Goal: Task Accomplishment & Management: Use online tool/utility

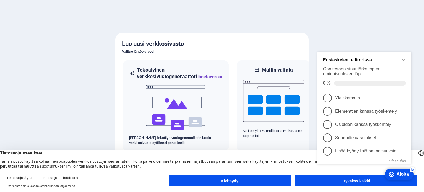
click at [343, 183] on appcues-checklist "Näytöllä näkyvä kontekstuaalinen ohjelista" at bounding box center [366, 114] width 101 height 140
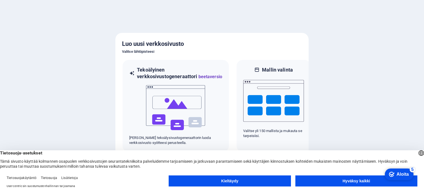
click at [341, 181] on button "Hyväksy kaikki" at bounding box center [357, 180] width 122 height 11
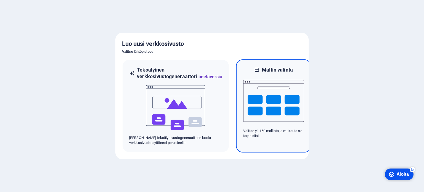
click at [253, 105] on img at bounding box center [273, 100] width 61 height 55
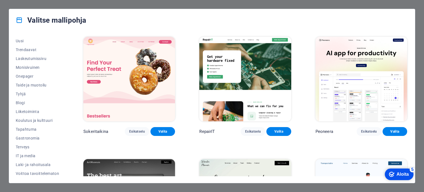
scroll to position [19, 0]
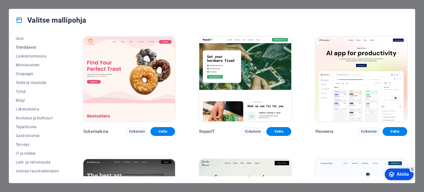
click at [26, 46] on font "Trendaavat" at bounding box center [26, 47] width 21 height 4
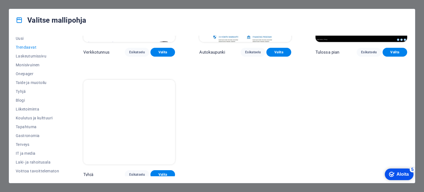
scroll to position [80, 0]
click at [22, 137] on font "Palvelut" at bounding box center [23, 137] width 15 height 4
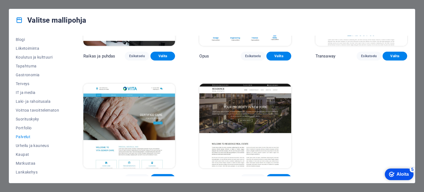
scroll to position [691, 0]
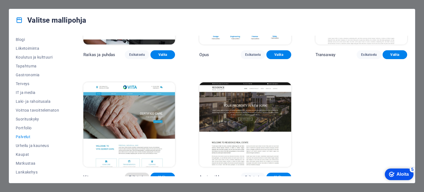
click at [133, 175] on font "Esikatselu" at bounding box center [137, 177] width 16 height 4
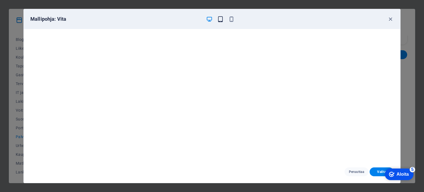
click at [221, 18] on icon "button" at bounding box center [220, 19] width 6 height 6
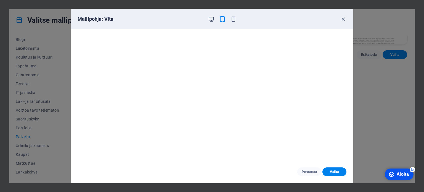
click at [210, 17] on icon "button" at bounding box center [211, 19] width 6 height 6
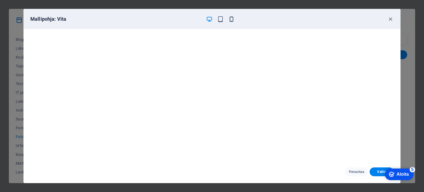
click at [232, 20] on icon "button" at bounding box center [232, 19] width 6 height 6
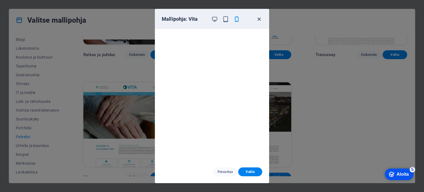
click at [260, 17] on icon "button" at bounding box center [259, 19] width 6 height 6
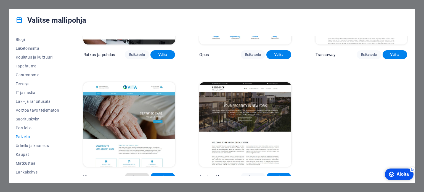
click at [136, 175] on font "Esikatselu" at bounding box center [137, 177] width 16 height 4
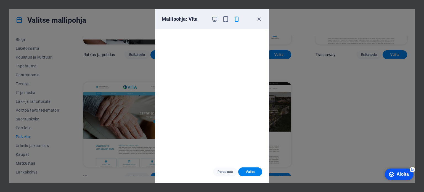
click at [211, 19] on span "button" at bounding box center [214, 19] width 7 height 6
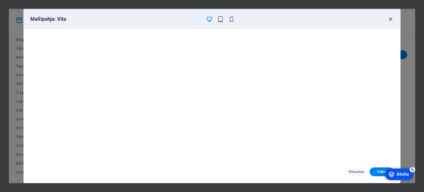
click at [389, 19] on icon "button" at bounding box center [391, 19] width 6 height 6
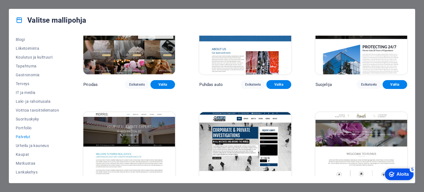
scroll to position [470, 0]
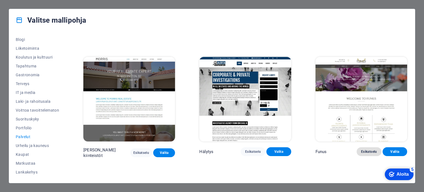
click at [367, 150] on font "Esikatselu" at bounding box center [369, 152] width 16 height 4
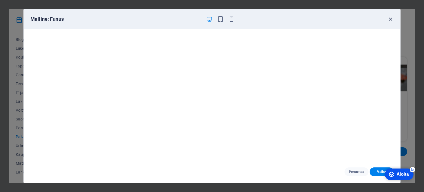
click at [390, 19] on icon "button" at bounding box center [391, 19] width 6 height 6
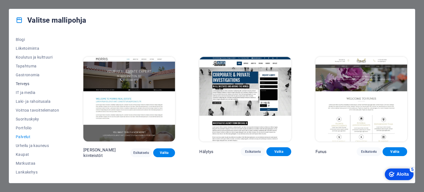
click at [23, 83] on font "Terveys" at bounding box center [23, 84] width 14 height 4
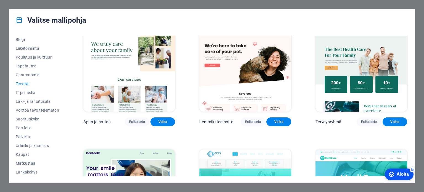
scroll to position [0, 0]
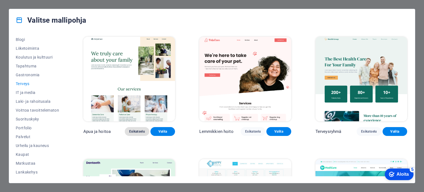
click at [136, 131] on font "Esikatselu" at bounding box center [137, 132] width 16 height 4
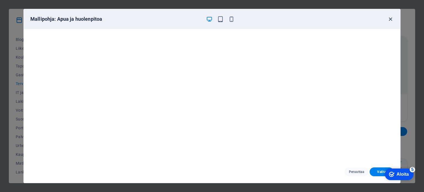
click at [390, 20] on icon "button" at bounding box center [391, 19] width 6 height 6
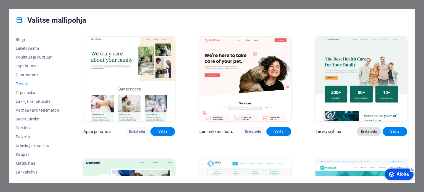
click at [364, 131] on font "Esikatselu" at bounding box center [369, 132] width 16 height 4
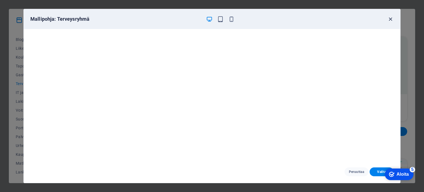
click at [390, 17] on icon "button" at bounding box center [391, 19] width 6 height 6
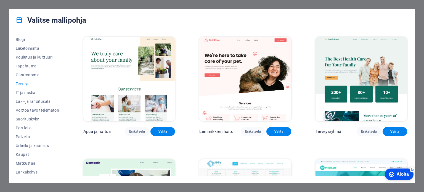
click at [123, 63] on img at bounding box center [129, 79] width 92 height 85
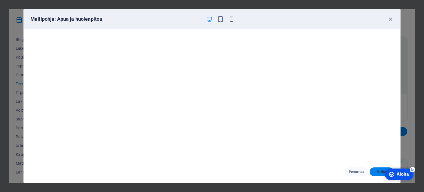
click at [379, 172] on font "Valita" at bounding box center [382, 172] width 9 height 4
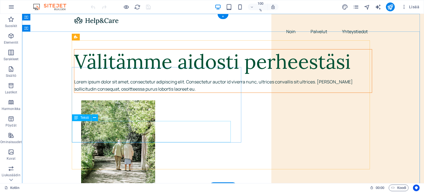
click at [149, 93] on div "Lorem ipsum dolor sit amet, consectetur adipiscing elit. Consectetur auctor id …" at bounding box center [223, 85] width 298 height 14
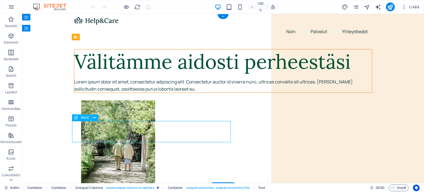
drag, startPoint x: 151, startPoint y: 134, endPoint x: 88, endPoint y: 125, distance: 64.3
click at [88, 93] on div "Lorem ipsum dolor sit amet, consectetur adipiscing elit. Consectetur auctor id …" at bounding box center [223, 85] width 298 height 14
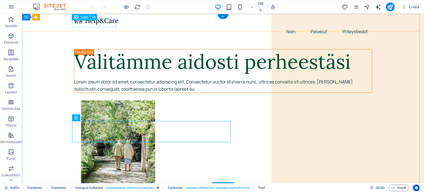
click at [111, 22] on div at bounding box center [223, 20] width 298 height 9
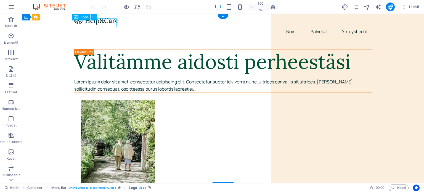
click at [111, 22] on div at bounding box center [223, 20] width 298 height 9
click at [112, 22] on div at bounding box center [223, 20] width 298 height 9
click at [115, 24] on div at bounding box center [223, 20] width 298 height 9
click at [112, 21] on div at bounding box center [223, 20] width 298 height 9
click at [106, 23] on div at bounding box center [223, 20] width 298 height 9
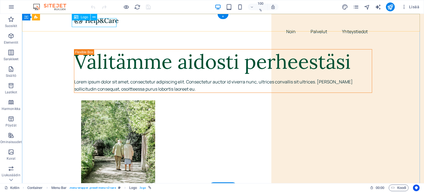
click at [106, 23] on div at bounding box center [223, 20] width 298 height 9
select select "px"
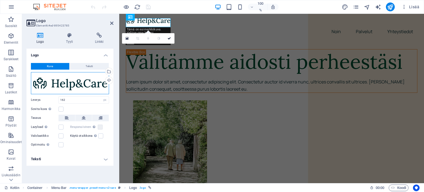
click at [99, 83] on div "Vedä tiedostoja tähän, napsauta valitaksesi tiedostoja tai valitse tiedostoja T…" at bounding box center [70, 83] width 78 height 22
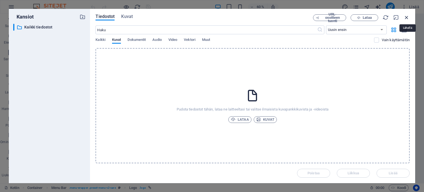
click at [408, 18] on icon "button" at bounding box center [407, 17] width 6 height 6
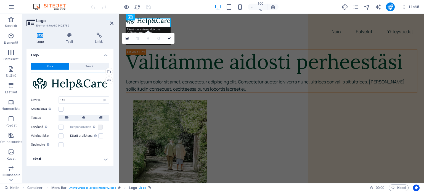
click at [103, 83] on div "Vedä tiedostoja tähän, napsauta valitaksesi tiedostoja tai valitse tiedostoja T…" at bounding box center [70, 83] width 78 height 22
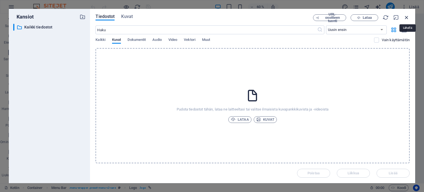
click at [407, 19] on icon "button" at bounding box center [407, 17] width 6 height 6
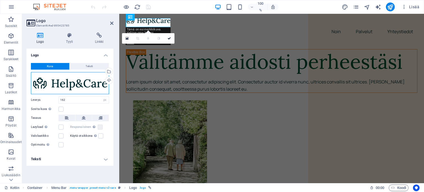
click at [68, 80] on div "Vedä tiedostoja tähän, napsauta valitaksesi tiedostoja tai valitse tiedostoja T…" at bounding box center [70, 83] width 78 height 22
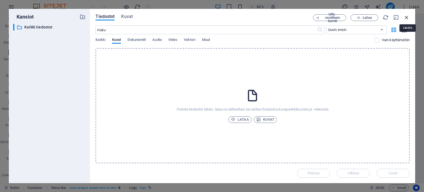
click at [406, 15] on icon "button" at bounding box center [407, 17] width 6 height 6
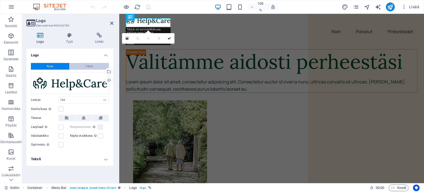
click at [86, 66] on font "Teksti" at bounding box center [89, 66] width 7 height 3
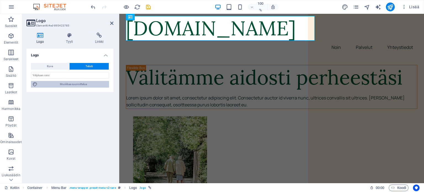
drag, startPoint x: 72, startPoint y: 85, endPoint x: 7, endPoint y: 94, distance: 65.6
click at [72, 85] on font "Muokkaa suunnittelua" at bounding box center [73, 84] width 27 height 3
select select "px"
select select "400"
select select "px"
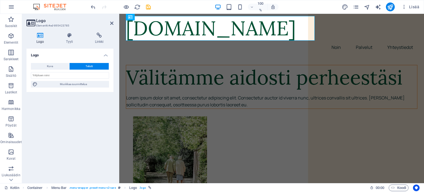
select select "px"
select select "400"
select select "px"
select select "rem"
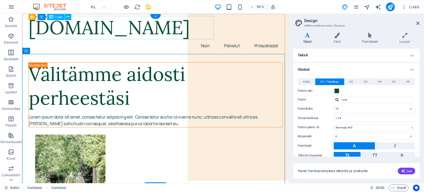
click at [221, 33] on div "[DOMAIN_NAME]" at bounding box center [163, 28] width 268 height 25
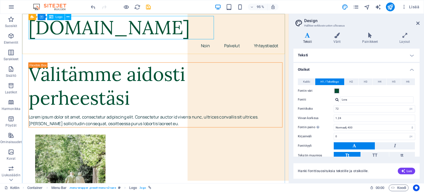
click at [58, 18] on font "Logo" at bounding box center [59, 17] width 7 height 4
click at [378, 57] on h4 "Teksti" at bounding box center [357, 55] width 126 height 13
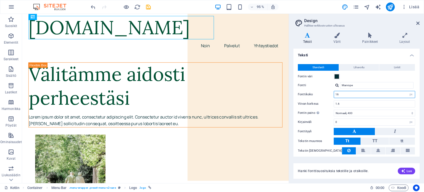
click at [340, 93] on input "16" at bounding box center [374, 94] width 81 height 7
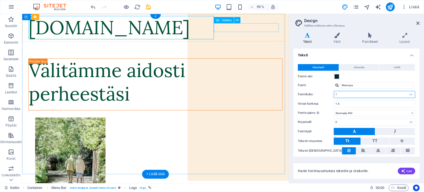
type input "1"
click at [285, 41] on nav "Noin Palvelut Yhteystiedot" at bounding box center [163, 45] width 268 height 9
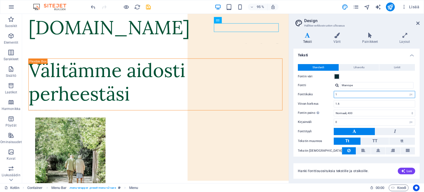
click at [338, 95] on input "1" at bounding box center [374, 94] width 81 height 7
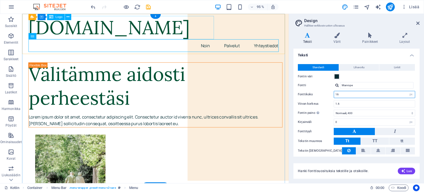
type input "16"
click at [211, 27] on div "[DOMAIN_NAME]" at bounding box center [163, 28] width 268 height 25
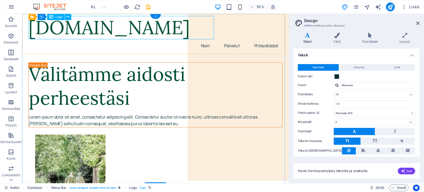
click at [197, 31] on div "[DOMAIN_NAME]" at bounding box center [163, 28] width 268 height 25
click at [418, 22] on icon at bounding box center [418, 23] width 3 height 4
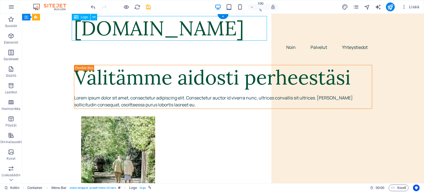
drag, startPoint x: 110, startPoint y: 30, endPoint x: 73, endPoint y: 23, distance: 37.5
click at [74, 23] on div "[DOMAIN_NAME]" at bounding box center [223, 28] width 298 height 25
drag, startPoint x: 146, startPoint y: 29, endPoint x: 137, endPoint y: 27, distance: 9.0
click at [137, 27] on div "[DOMAIN_NAME]" at bounding box center [223, 28] width 298 height 25
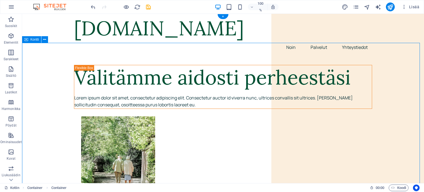
drag, startPoint x: 267, startPoint y: 44, endPoint x: 261, endPoint y: 45, distance: 5.4
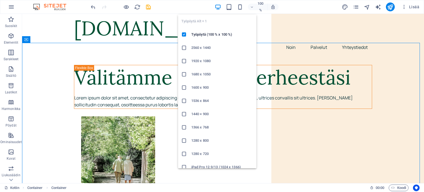
click at [221, 7] on icon "button" at bounding box center [218, 7] width 6 height 6
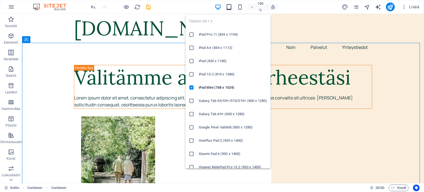
click at [230, 7] on icon "button" at bounding box center [229, 7] width 6 height 6
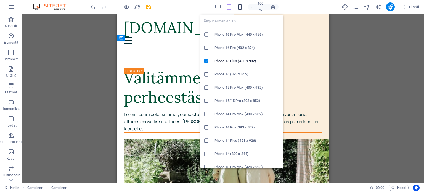
click at [240, 8] on icon "button" at bounding box center [240, 7] width 6 height 6
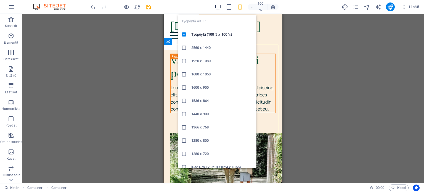
click at [217, 6] on icon "button" at bounding box center [218, 7] width 6 height 6
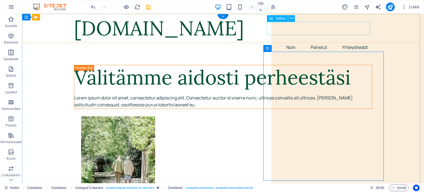
click at [340, 41] on nav "Noin Palvelut Yhteystiedot" at bounding box center [223, 47] width 298 height 13
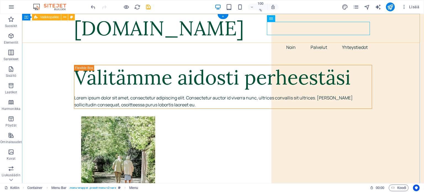
click at [382, 38] on div "[DOMAIN_NAME] Noin Palvelut Yhteystiedot" at bounding box center [223, 35] width 402 height 42
click at [273, 20] on icon at bounding box center [271, 18] width 4 height 7
click at [291, 19] on icon at bounding box center [291, 18] width 3 height 6
click at [292, 18] on icon at bounding box center [291, 18] width 3 height 6
click at [408, 7] on span "Lisää" at bounding box center [411, 7] width 18 height 6
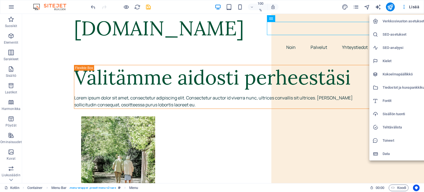
click at [354, 147] on div at bounding box center [212, 96] width 424 height 192
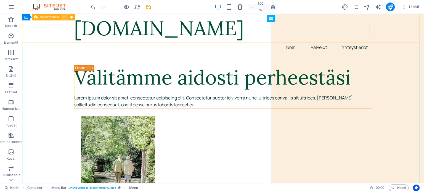
click at [63, 17] on icon at bounding box center [64, 17] width 3 height 6
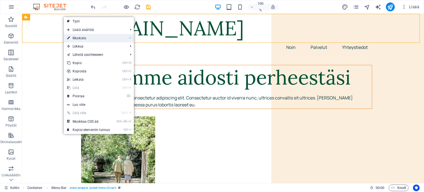
click at [77, 38] on font "Muokata" at bounding box center [80, 38] width 14 height 4
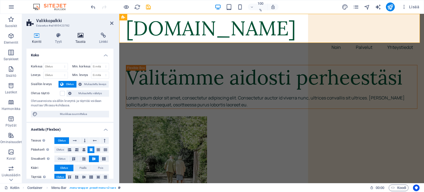
click at [78, 36] on icon at bounding box center [81, 36] width 22 height 6
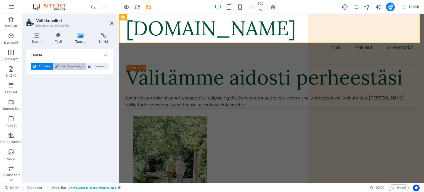
click at [70, 67] on font "Väri / Liukuvärjäys" at bounding box center [73, 66] width 22 height 3
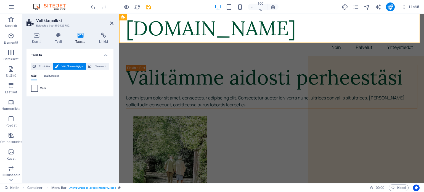
click at [35, 89] on span at bounding box center [35, 88] width 6 height 6
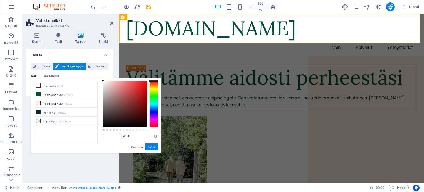
click at [153, 96] on div at bounding box center [154, 104] width 9 height 46
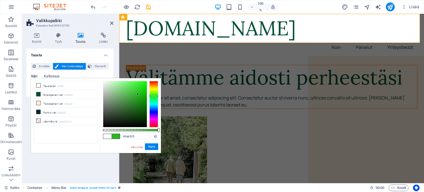
click at [138, 94] on div at bounding box center [125, 104] width 44 height 46
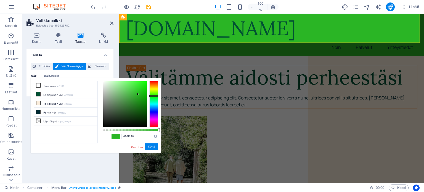
click at [140, 83] on div at bounding box center [125, 104] width 44 height 46
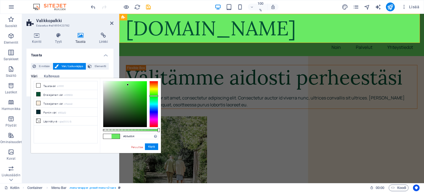
click at [128, 85] on div at bounding box center [125, 104] width 44 height 46
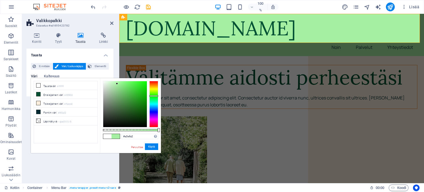
click at [117, 84] on div at bounding box center [125, 104] width 44 height 46
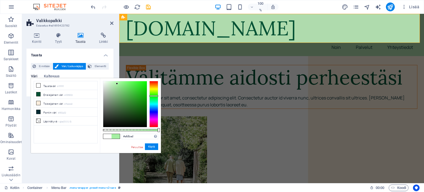
click at [112, 87] on div at bounding box center [125, 104] width 44 height 46
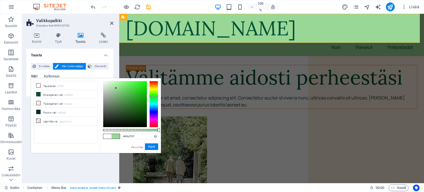
click at [116, 88] on div at bounding box center [125, 104] width 44 height 46
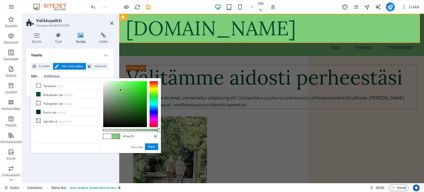
click at [121, 90] on div at bounding box center [125, 104] width 44 height 46
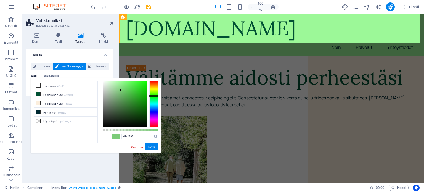
click at [120, 82] on div at bounding box center [125, 104] width 44 height 46
type input "#c0fbbd"
click at [114, 82] on div at bounding box center [125, 104] width 44 height 46
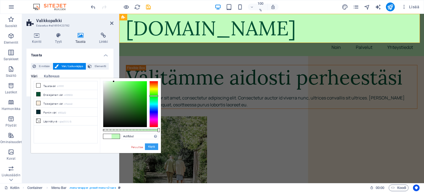
click at [154, 147] on font "Käytä" at bounding box center [151, 146] width 7 height 3
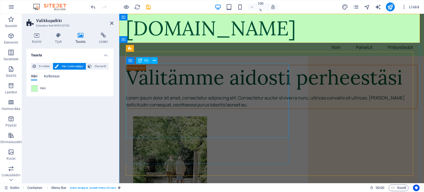
click at [180, 90] on div "Välitämme aidosti perheestäsi" at bounding box center [271, 77] width 291 height 25
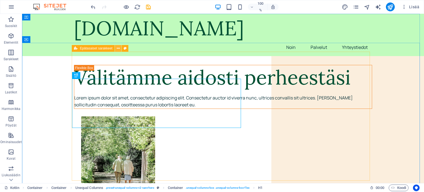
click at [120, 48] on icon at bounding box center [118, 49] width 3 height 6
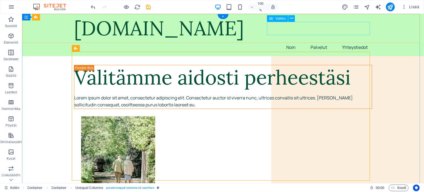
click at [292, 41] on nav "Noin Palvelut Yhteystiedot" at bounding box center [223, 47] width 298 height 13
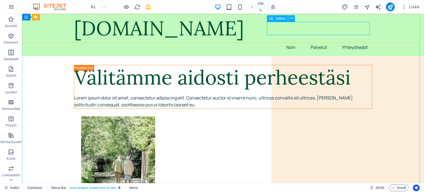
click at [271, 20] on icon at bounding box center [271, 18] width 4 height 7
click at [291, 18] on icon at bounding box center [291, 18] width 3 height 6
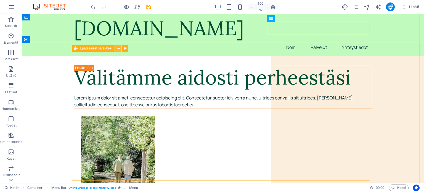
click at [117, 49] on icon at bounding box center [118, 49] width 3 height 6
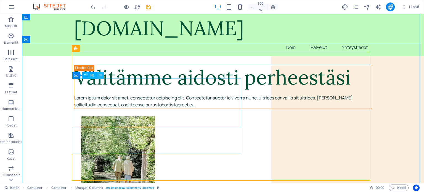
click at [101, 76] on icon at bounding box center [100, 75] width 3 height 6
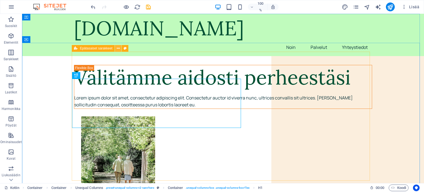
click at [118, 48] on icon at bounding box center [118, 49] width 3 height 6
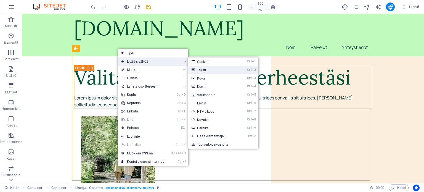
click at [210, 69] on link "Ctrl 2 Teksti" at bounding box center [212, 70] width 49 height 8
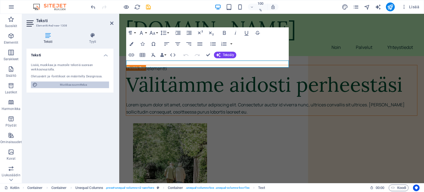
click at [76, 84] on font "Muokkaa suunnittelua" at bounding box center [73, 84] width 27 height 3
select select "px"
select select "400"
select select "px"
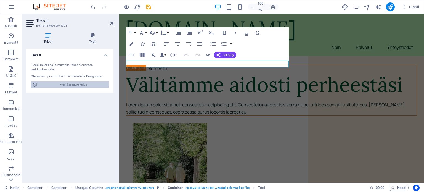
select select "400"
select select "px"
select select "rem"
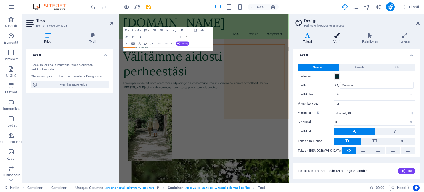
click at [336, 36] on icon at bounding box center [337, 36] width 27 height 6
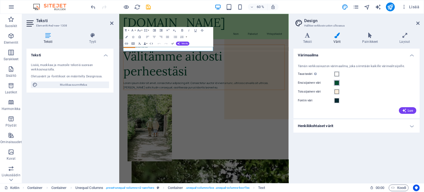
click at [337, 83] on span at bounding box center [337, 83] width 4 height 4
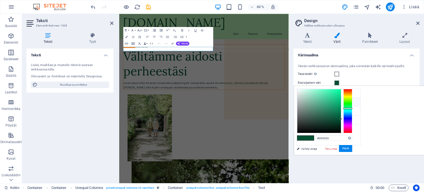
click at [300, 100] on icon at bounding box center [302, 102] width 4 height 4
click at [349, 148] on font "Käytä" at bounding box center [346, 148] width 7 height 3
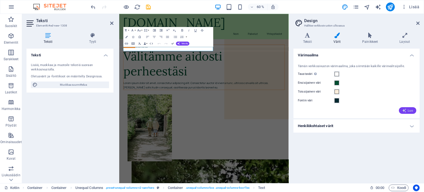
click at [412, 112] on font "Luo" at bounding box center [410, 111] width 5 height 4
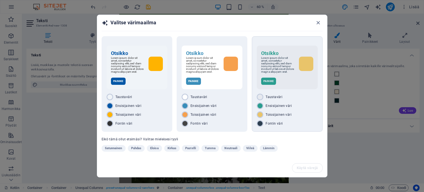
click at [279, 107] on font "Ensisijainen väri" at bounding box center [279, 106] width 26 height 4
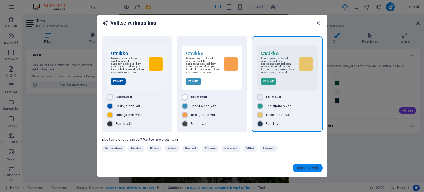
click at [311, 166] on font "Käytä värejä" at bounding box center [307, 168] width 21 height 4
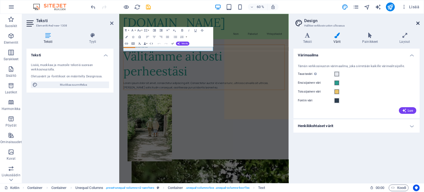
click at [418, 23] on icon at bounding box center [418, 23] width 3 height 4
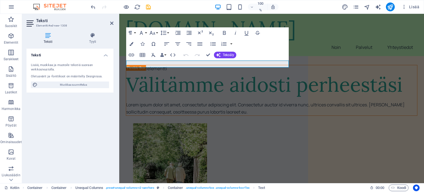
click at [60, 109] on div "Teksti Lisää, muokkaa ja muotoile tekstiä suoraan verkkosivustolla. Oletusvärit…" at bounding box center [70, 114] width 87 height 130
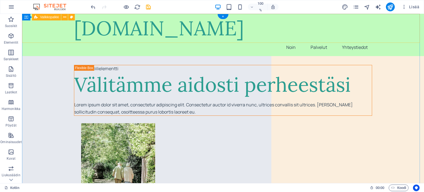
click at [57, 32] on div "[DOMAIN_NAME] Noin Palvelut Yhteystiedot" at bounding box center [223, 35] width 402 height 42
click at [64, 17] on icon at bounding box center [64, 17] width 3 height 6
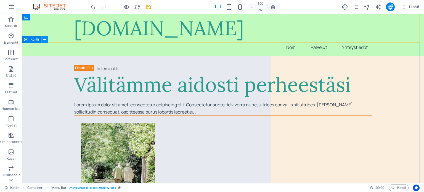
click at [44, 40] on icon at bounding box center [44, 40] width 3 height 6
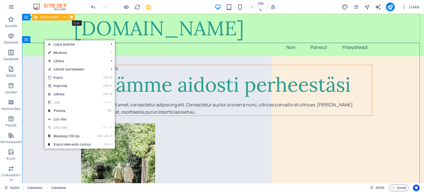
click at [73, 18] on icon at bounding box center [71, 17] width 3 height 6
select select "rem"
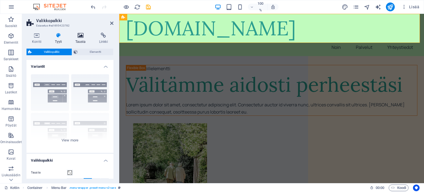
click at [81, 37] on icon at bounding box center [81, 36] width 22 height 6
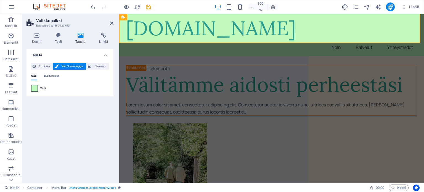
click at [35, 87] on span at bounding box center [35, 88] width 6 height 6
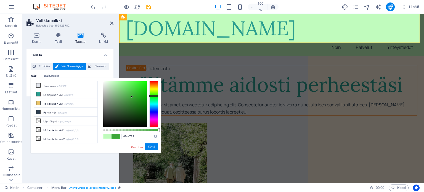
click at [132, 97] on div at bounding box center [125, 104] width 44 height 46
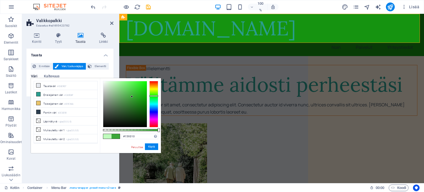
click at [142, 100] on div at bounding box center [125, 104] width 44 height 46
click at [115, 85] on div at bounding box center [125, 104] width 44 height 46
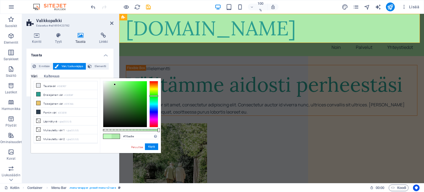
click at [119, 96] on div at bounding box center [125, 104] width 44 height 46
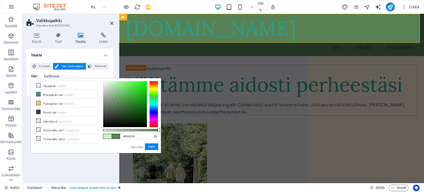
click at [119, 103] on div at bounding box center [125, 104] width 44 height 46
click at [125, 92] on div at bounding box center [125, 104] width 44 height 46
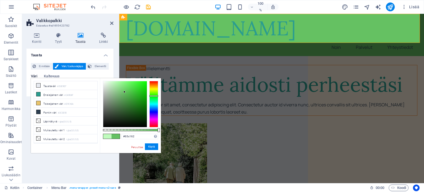
click at [117, 80] on div "#65c162 Tuetut muodot #0852ed rgb(8, 82, 237) rgba(8, 82, 237, 90 %) hsv(221,97…" at bounding box center [130, 155] width 61 height 155
click at [113, 85] on div at bounding box center [125, 104] width 44 height 46
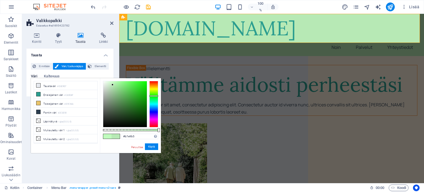
type input "#daf5d9"
click at [108, 83] on div at bounding box center [125, 104] width 44 height 46
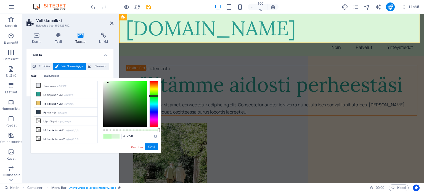
click at [91, 157] on div "Tausta Ei mitään Väri / Liukuvärjäys Elementti Venytä tausta täyteen leveyteen …" at bounding box center [70, 114] width 87 height 130
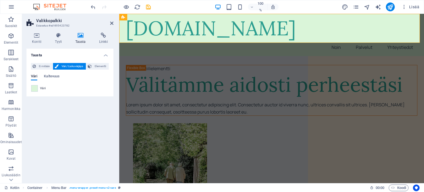
click at [57, 114] on div "Tausta Ei mitään Väri / Liukuvärjäys Elementti Venytä tausta täyteen leveyteen …" at bounding box center [70, 114] width 87 height 130
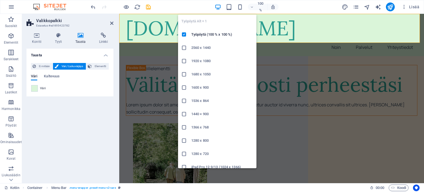
click at [216, 5] on icon "button" at bounding box center [218, 7] width 6 height 6
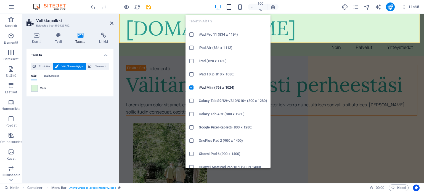
click at [228, 6] on icon "button" at bounding box center [229, 7] width 6 height 6
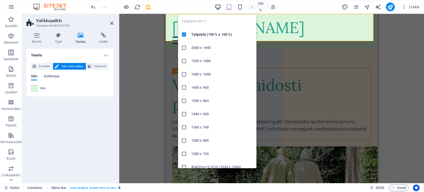
click at [219, 5] on icon "button" at bounding box center [218, 7] width 6 height 6
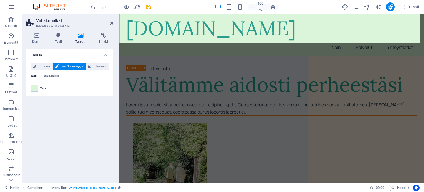
click at [60, 117] on div "Tausta Ei mitään Väri / Liukuvärjäys Elementti Venytä tausta täyteen leveyteen …" at bounding box center [70, 114] width 87 height 130
click at [111, 23] on icon at bounding box center [111, 23] width 3 height 4
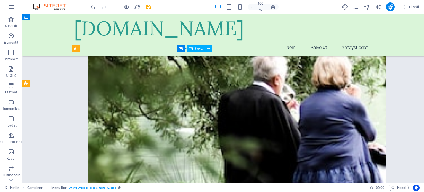
scroll to position [193, 0]
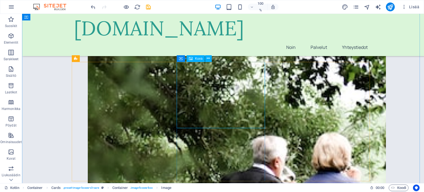
click at [191, 58] on icon at bounding box center [191, 58] width 4 height 7
click at [208, 58] on icon at bounding box center [208, 59] width 3 height 6
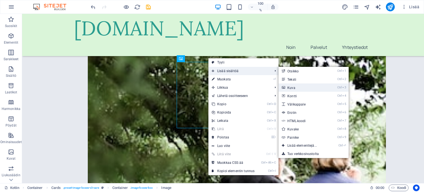
click at [292, 87] on font "Kuva" at bounding box center [292, 88] width 8 height 4
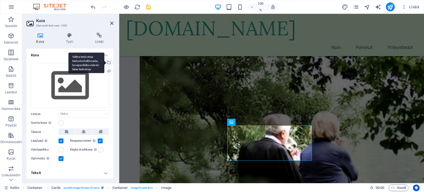
click at [104, 63] on div "Valitse tiedostoja tiedostonhallinnasta, kuvapankkikuvista tai lataa tiedostoja" at bounding box center [87, 63] width 36 height 21
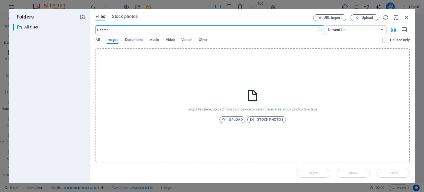
scroll to position [192, 0]
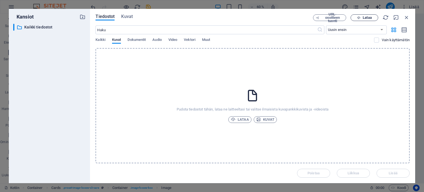
click at [368, 17] on font "Lataa" at bounding box center [367, 17] width 9 height 4
click at [363, 18] on font "Lataa" at bounding box center [367, 17] width 9 height 4
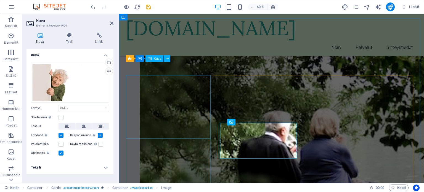
scroll to position [188, 0]
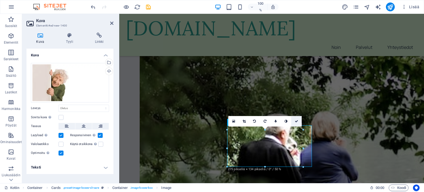
click at [297, 120] on icon at bounding box center [296, 121] width 3 height 3
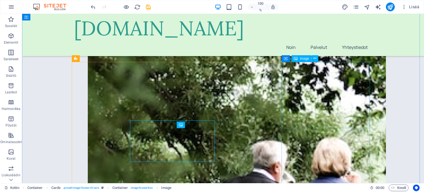
scroll to position [193, 0]
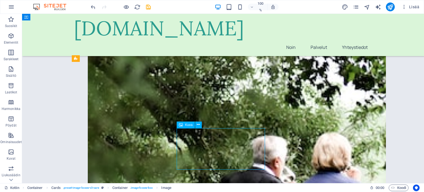
drag, startPoint x: 237, startPoint y: 148, endPoint x: 235, endPoint y: 138, distance: 10.3
click at [197, 124] on icon at bounding box center [198, 125] width 3 height 6
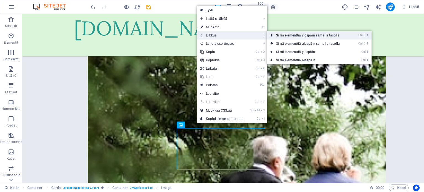
click at [285, 35] on font "Siirrä elementtiä ylöspäin samalla tasolla" at bounding box center [308, 35] width 64 height 4
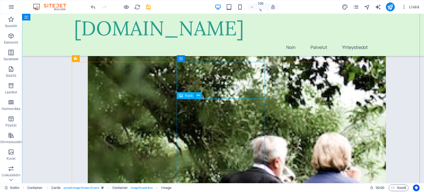
click at [198, 96] on icon at bounding box center [198, 96] width 3 height 6
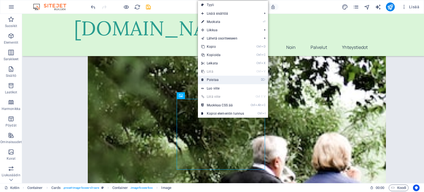
click at [216, 79] on font "Poistaa" at bounding box center [213, 80] width 12 height 4
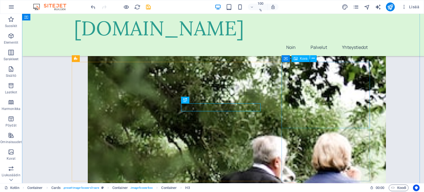
click at [313, 58] on icon at bounding box center [313, 59] width 3 height 6
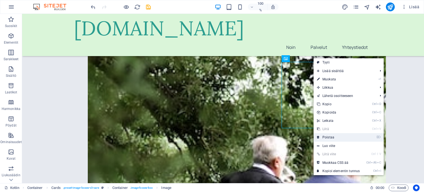
click at [332, 136] on font "Poistaa" at bounding box center [329, 137] width 12 height 4
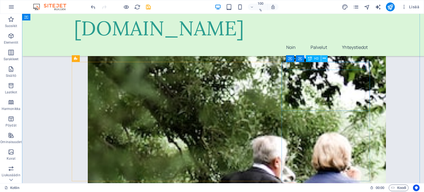
click at [325, 58] on icon at bounding box center [324, 59] width 3 height 6
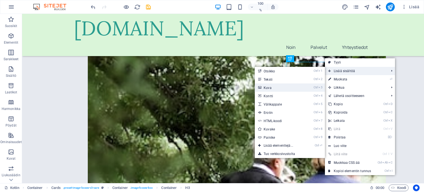
click at [290, 87] on link "Ctrl 3 Kuva" at bounding box center [279, 87] width 49 height 8
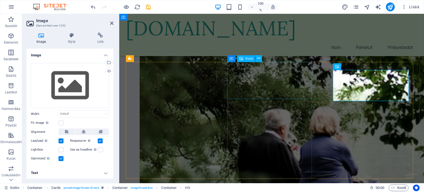
scroll to position [188, 0]
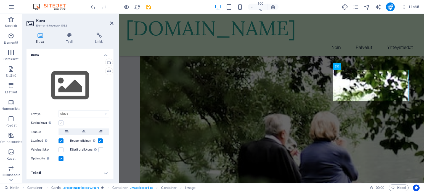
click at [61, 122] on label at bounding box center [61, 122] width 5 height 5
click at [0, 0] on input "Sovita kuva [PERSON_NAME] kuva automaattisesti kiinteään leveyteen ja korkeuteen" at bounding box center [0, 0] width 0 height 0
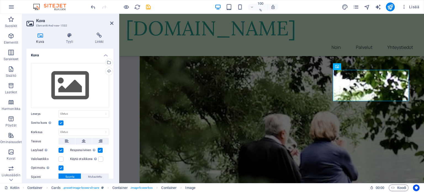
click at [40, 34] on icon at bounding box center [41, 36] width 28 height 6
click at [40, 36] on icon at bounding box center [41, 36] width 28 height 6
click at [108, 69] on div "Lataa" at bounding box center [108, 72] width 8 height 8
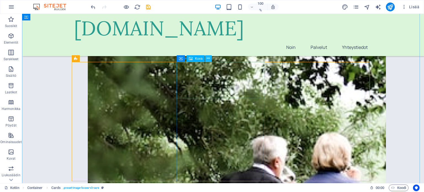
click at [208, 57] on icon at bounding box center [208, 59] width 3 height 6
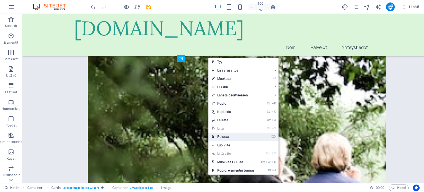
click at [226, 135] on font "Poistaa" at bounding box center [223, 137] width 12 height 4
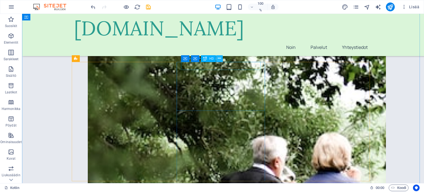
click at [221, 59] on icon at bounding box center [219, 59] width 3 height 6
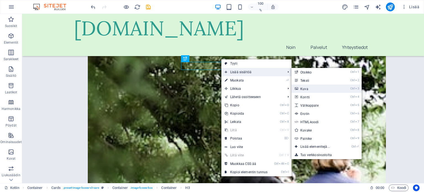
click at [308, 90] on link "Ctrl 3 Kuva" at bounding box center [316, 89] width 49 height 8
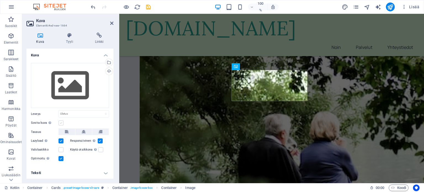
click at [62, 122] on label at bounding box center [61, 122] width 5 height 5
click at [0, 0] on input "Sovita kuva [PERSON_NAME] kuva automaattisesti kiinteään leveyteen ja korkeuteen" at bounding box center [0, 0] width 0 height 0
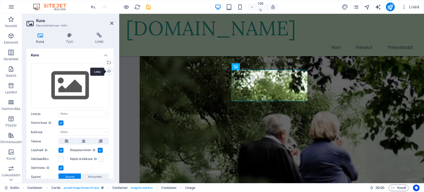
click at [109, 70] on div "Lataa" at bounding box center [108, 72] width 8 height 8
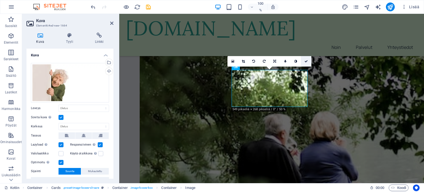
click at [306, 61] on icon at bounding box center [306, 61] width 3 height 3
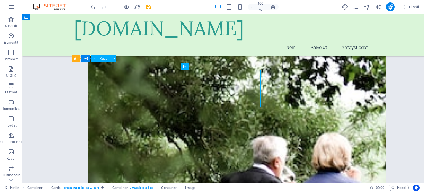
click at [113, 59] on icon at bounding box center [113, 59] width 3 height 6
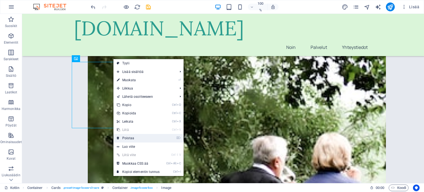
click at [132, 139] on font "Poistaa" at bounding box center [128, 138] width 12 height 4
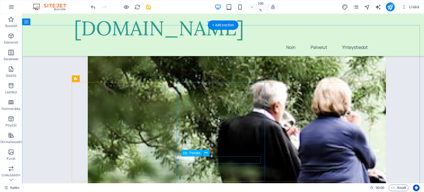
scroll to position [111, 0]
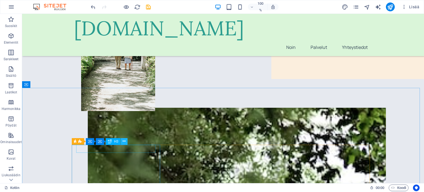
click at [126, 143] on icon at bounding box center [124, 141] width 3 height 6
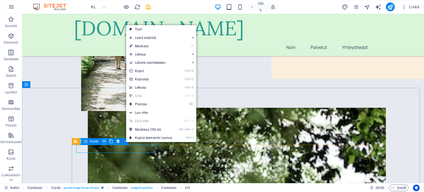
click at [103, 142] on icon at bounding box center [104, 141] width 3 height 6
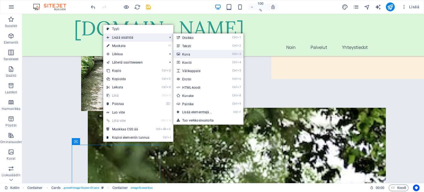
click at [188, 55] on font "Kuva" at bounding box center [186, 55] width 8 height 4
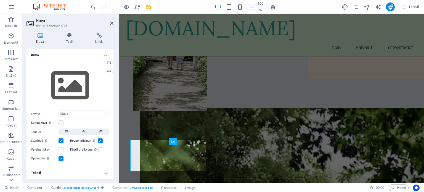
click at [60, 122] on label at bounding box center [61, 122] width 5 height 5
click at [0, 0] on input "Sovita kuva [PERSON_NAME] kuva automaattisesti kiinteään leveyteen ja korkeuteen" at bounding box center [0, 0] width 0 height 0
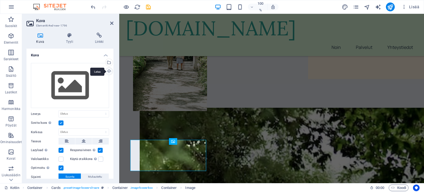
click at [108, 71] on div "Lataa" at bounding box center [108, 72] width 8 height 8
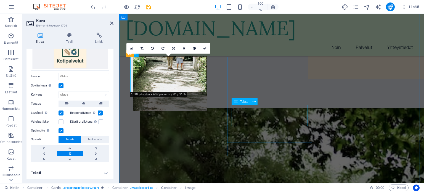
scroll to position [193, 0]
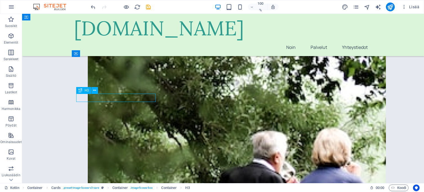
click at [96, 91] on button at bounding box center [94, 90] width 7 height 7
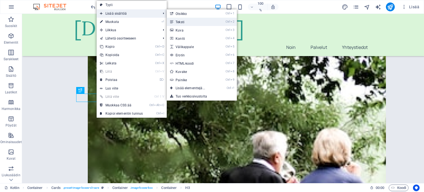
click at [184, 24] on link "Ctrl 2 Teksti" at bounding box center [191, 22] width 49 height 8
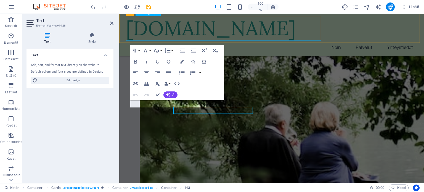
scroll to position [193, 0]
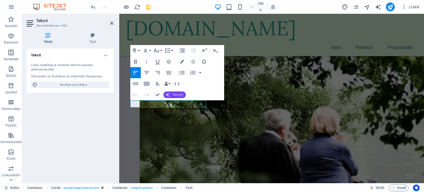
click at [179, 95] on font "Tekoäly" at bounding box center [177, 95] width 11 height 4
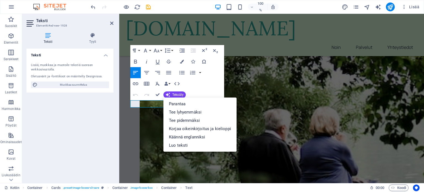
click at [83, 108] on div "Teksti Lisää, muokkaa ja muotoile tekstiä suoraan verkkosivustolla. Oletusvärit…" at bounding box center [70, 114] width 87 height 130
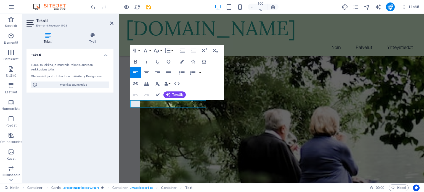
click at [48, 37] on icon at bounding box center [48, 36] width 43 height 6
click at [69, 84] on font "Muokkaa suunnittelua" at bounding box center [73, 84] width 27 height 3
select select "px"
select select "400"
select select "px"
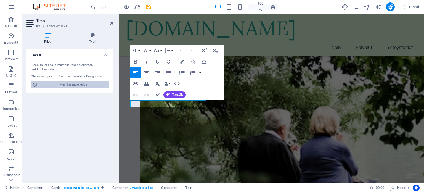
select select "px"
select select "400"
select select "px"
select select "rem"
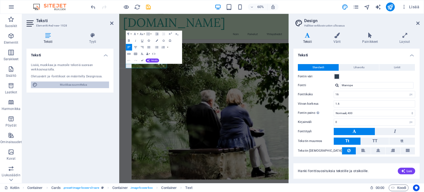
scroll to position [196, 0]
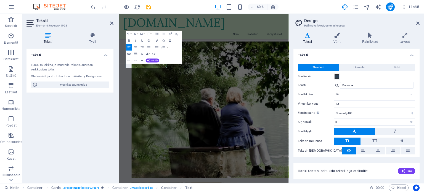
click at [310, 35] on icon at bounding box center [308, 36] width 28 height 6
click at [411, 171] on font "Luo" at bounding box center [409, 171] width 5 height 4
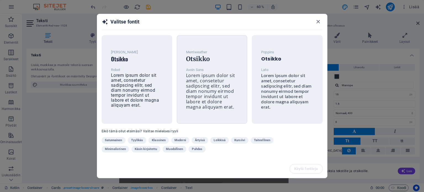
click at [204, 92] on font "Lorem ipsum dolor sit amet, consetetur sadipscing elitr, sed diam nonumy eirmod…" at bounding box center [210, 91] width 49 height 38
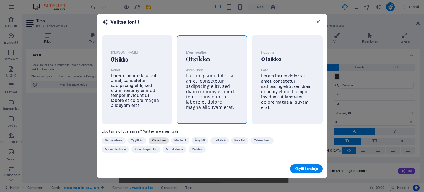
click at [157, 140] on font "Klassinen" at bounding box center [159, 141] width 14 height 4
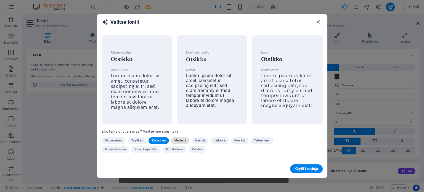
click at [177, 140] on font "Moderni" at bounding box center [181, 141] width 12 height 4
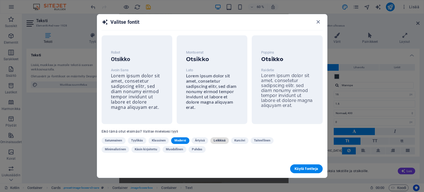
click at [220, 141] on font "Leikkisä" at bounding box center [220, 141] width 12 height 4
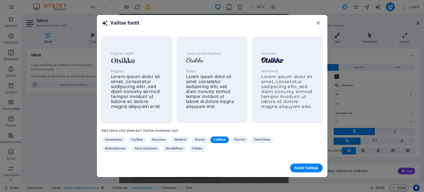
click at [133, 89] on font "Lorem ipsum dolor sit amet, consetetur sadipscing elitr, sed diam nonumy eirmod…" at bounding box center [136, 92] width 51 height 36
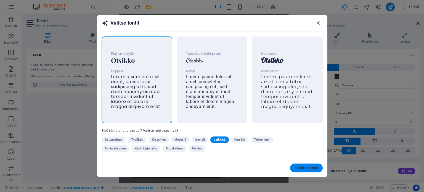
click at [304, 170] on font "Käytä fontteja" at bounding box center [307, 168] width 24 height 4
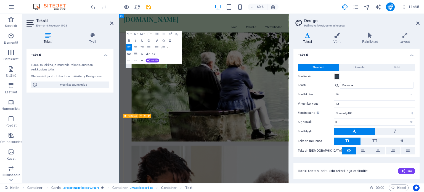
type input "Poppins"
type input "Playfair Display"
type input "40"
type input "1.2"
select select "700"
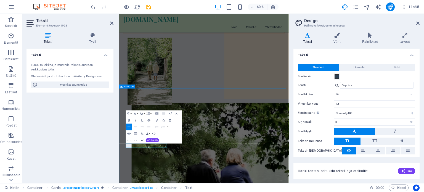
scroll to position [0, 0]
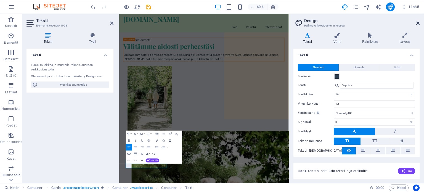
click at [420, 23] on icon at bounding box center [418, 23] width 3 height 4
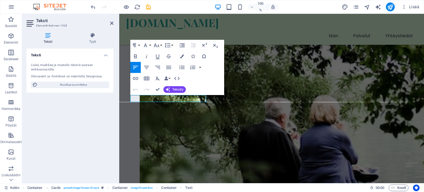
click at [38, 68] on font "Lisää, muokkaa ja muotoile tekstiä suoraan verkkosivustolla." at bounding box center [62, 67] width 62 height 8
click at [40, 68] on font "Lisää, muokkaa ja muotoile tekstiä suoraan verkkosivustolla." at bounding box center [62, 67] width 62 height 8
click at [66, 83] on font "Muokkaa suunnittelua" at bounding box center [73, 84] width 27 height 3
select select "px"
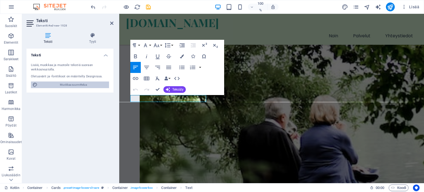
select select "400"
select select "px"
select select "700"
select select "px"
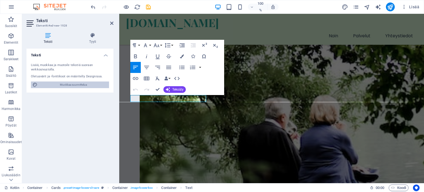
select select "rem"
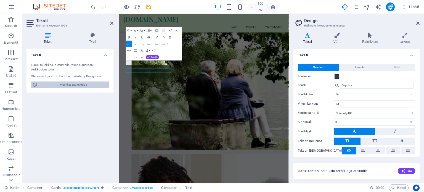
scroll to position [172, 0]
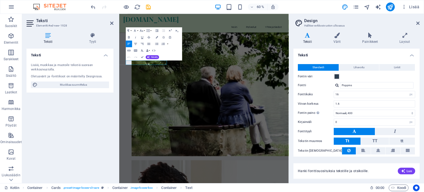
click at [107, 54] on h4 "Teksti" at bounding box center [70, 54] width 87 height 10
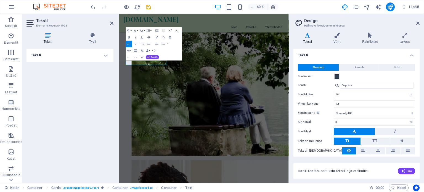
click at [105, 55] on h4 "Teksti" at bounding box center [70, 55] width 87 height 13
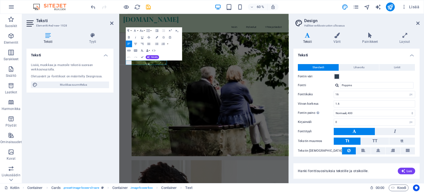
click at [48, 38] on h4 "Teksti" at bounding box center [50, 39] width 46 height 12
click at [90, 36] on icon at bounding box center [92, 36] width 41 height 6
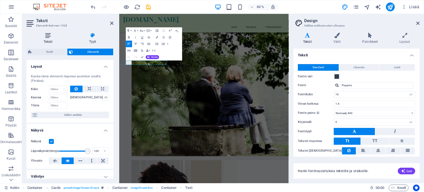
click at [49, 36] on icon at bounding box center [48, 36] width 43 height 6
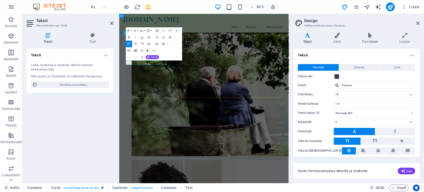
click at [153, 56] on font "Tekoäly" at bounding box center [154, 57] width 7 height 2
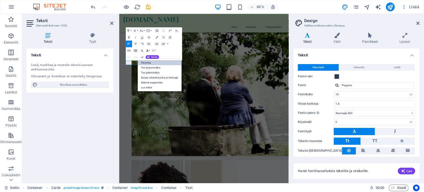
click at [148, 62] on font "Parantaa" at bounding box center [146, 62] width 10 height 3
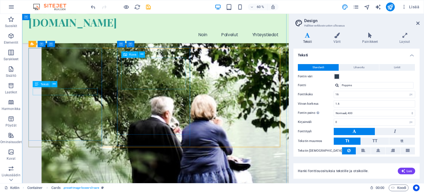
scroll to position [171, 0]
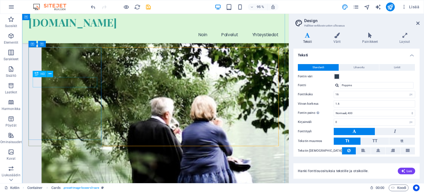
click at [35, 74] on icon at bounding box center [37, 74] width 4 height 6
click at [50, 75] on icon at bounding box center [50, 74] width 3 height 6
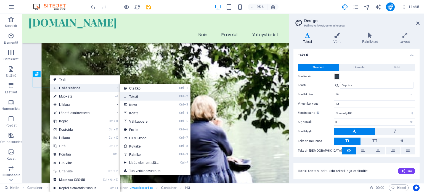
click at [129, 96] on font "Teksti" at bounding box center [133, 97] width 9 height 4
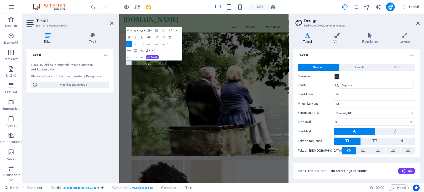
click at [78, 108] on div "Teksti Lisää, muokkaa ja muotoile tekstiä suoraan verkkosivustolla. Oletusvärit…" at bounding box center [70, 114] width 87 height 130
click at [156, 56] on font "Tekoäly" at bounding box center [154, 57] width 7 height 2
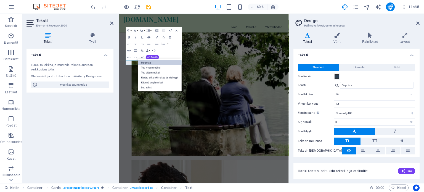
click at [157, 64] on link "Parantaa" at bounding box center [160, 62] width 44 height 5
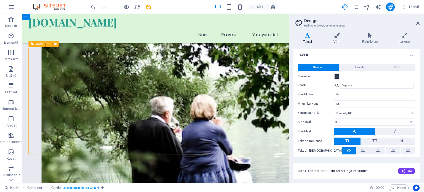
scroll to position [171, 0]
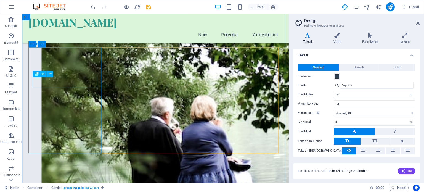
click at [51, 74] on button at bounding box center [50, 74] width 6 height 6
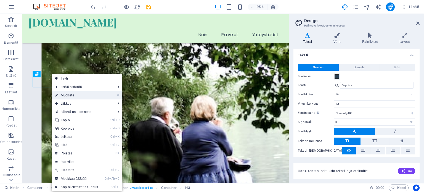
click at [69, 94] on font "Muokata" at bounding box center [68, 95] width 14 height 4
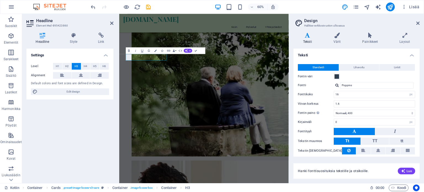
scroll to position [172, 0]
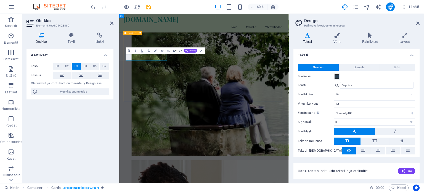
scroll to position [171, 0]
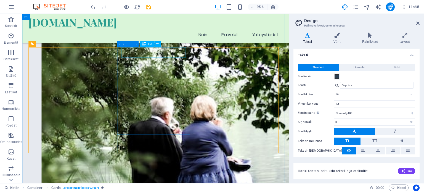
click at [158, 44] on icon at bounding box center [157, 44] width 3 height 6
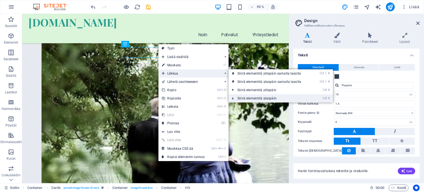
click at [256, 98] on font "Siirrä elementtiä alaspäin" at bounding box center [257, 98] width 39 height 4
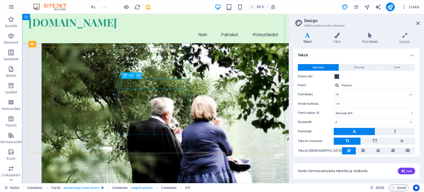
click at [137, 76] on button at bounding box center [139, 75] width 6 height 6
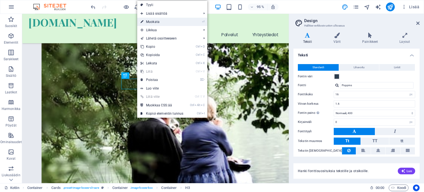
click at [154, 20] on font "Muokata" at bounding box center [153, 22] width 14 height 4
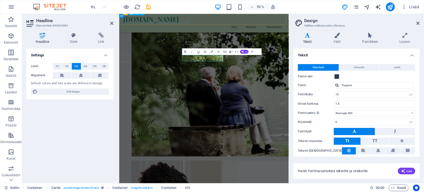
scroll to position [172, 0]
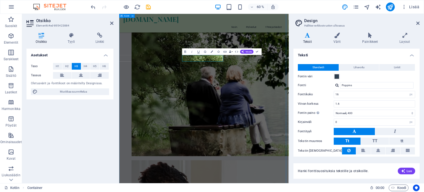
scroll to position [171, 0]
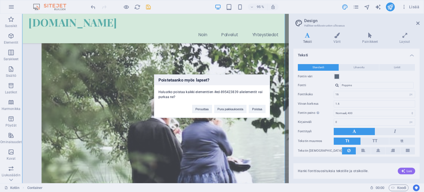
click at [184, 130] on div "Poistetaanko myös lapset? Haluatko poistaa kaikki elementtien #ed-895423839 ali…" at bounding box center [212, 96] width 424 height 192
click at [199, 109] on font "Peruuttaa" at bounding box center [202, 108] width 13 height 3
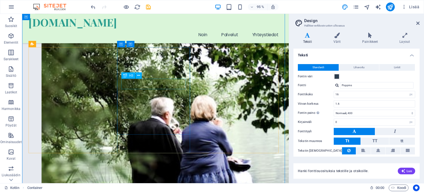
click at [138, 74] on icon at bounding box center [138, 76] width 3 height 6
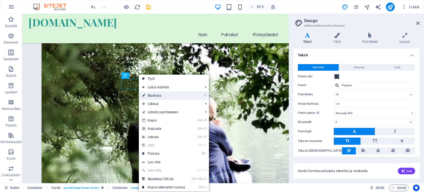
click at [156, 95] on font "Muokata" at bounding box center [155, 96] width 14 height 4
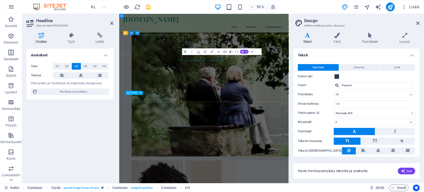
scroll to position [172, 0]
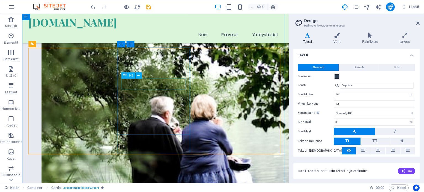
scroll to position [171, 0]
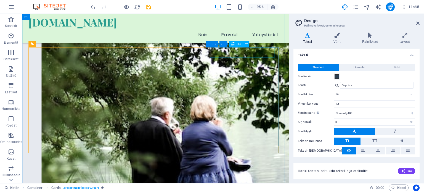
click at [247, 45] on icon at bounding box center [246, 44] width 3 height 6
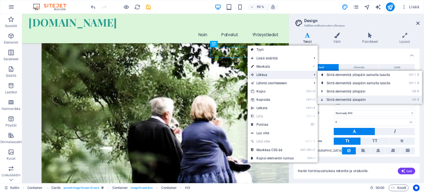
click at [338, 98] on font "Siirrä elementtiä alaspäin" at bounding box center [346, 100] width 39 height 4
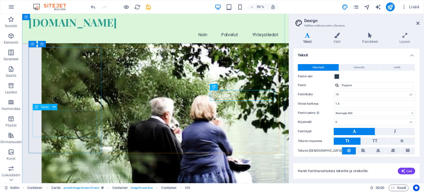
click at [54, 107] on icon at bounding box center [54, 107] width 3 height 6
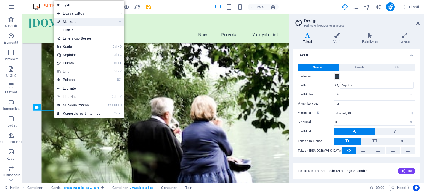
click at [69, 20] on font "Muokata" at bounding box center [70, 22] width 14 height 4
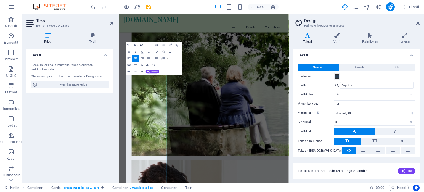
click at [142, 45] on icon "button" at bounding box center [142, 45] width 4 height 4
click at [140, 56] on link "9" at bounding box center [140, 56] width 12 height 5
click at [145, 44] on button "Fonttikoko" at bounding box center [142, 45] width 6 height 7
click at [143, 53] on link "8" at bounding box center [140, 51] width 12 height 5
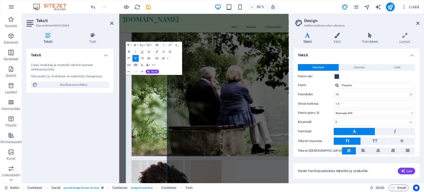
click at [135, 46] on icon "button" at bounding box center [135, 45] width 4 height 4
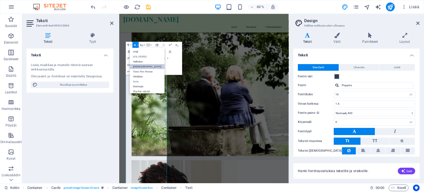
click at [148, 65] on link "[DEMOGRAPHIC_DATA]" at bounding box center [147, 66] width 35 height 5
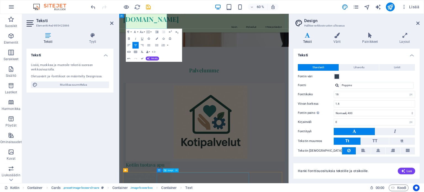
scroll to position [859, 0]
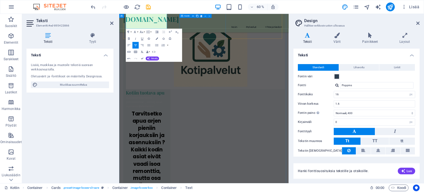
drag, startPoint x: 137, startPoint y: 124, endPoint x: 225, endPoint y: 53, distance: 113.2
click at [142, 31] on icon "button" at bounding box center [142, 32] width 4 height 4
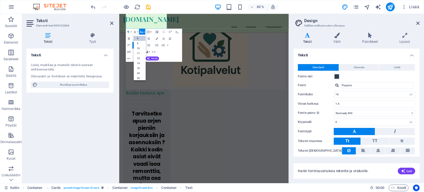
click at [140, 36] on link "8" at bounding box center [140, 38] width 12 height 5
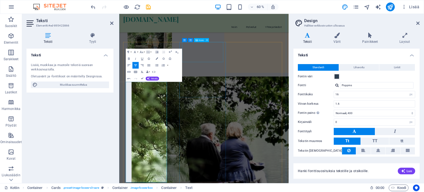
scroll to position [160, 0]
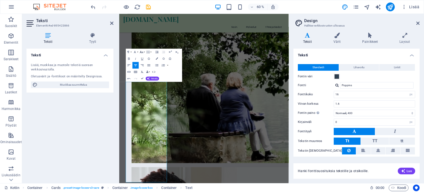
click at [143, 51] on icon "button" at bounding box center [142, 52] width 4 height 4
click at [141, 63] on link "10" at bounding box center [140, 64] width 12 height 5
click at [144, 52] on button "Fonttikoko" at bounding box center [142, 52] width 6 height 7
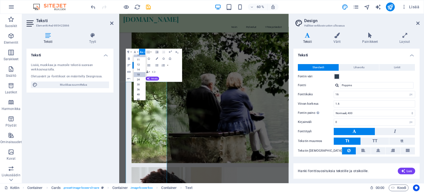
click at [142, 75] on link "18" at bounding box center [140, 74] width 12 height 5
click at [152, 77] on font "Tekoäly" at bounding box center [154, 78] width 7 height 2
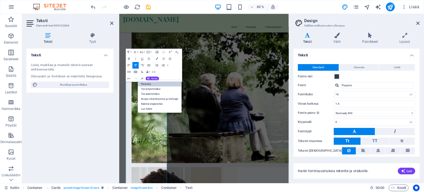
click at [151, 84] on font "Parantaa" at bounding box center [146, 83] width 10 height 3
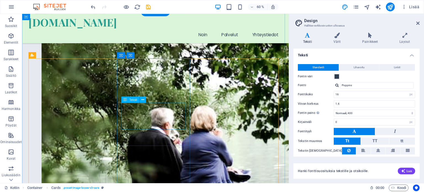
scroll to position [159, 0]
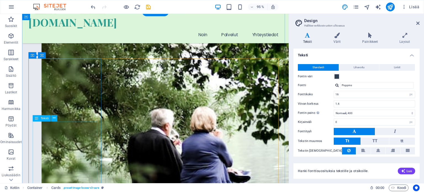
click at [55, 118] on icon at bounding box center [54, 119] width 3 height 6
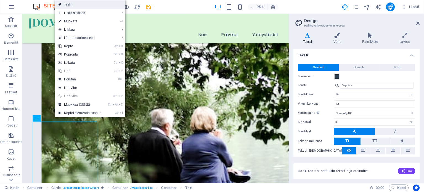
click at [75, 6] on link "Tyyli" at bounding box center [90, 4] width 70 height 8
select select "rem"
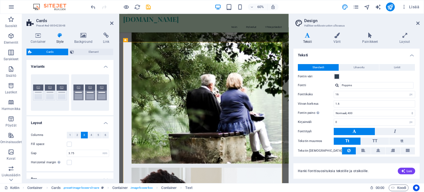
scroll to position [160, 0]
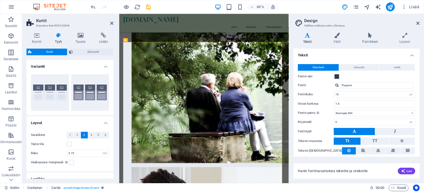
click at [58, 39] on h4 "Tyyli" at bounding box center [59, 39] width 20 height 12
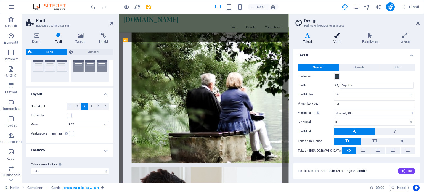
click at [338, 38] on icon at bounding box center [337, 36] width 27 height 6
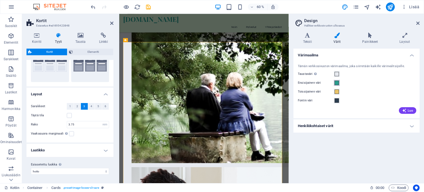
click at [339, 81] on span at bounding box center [337, 83] width 4 height 4
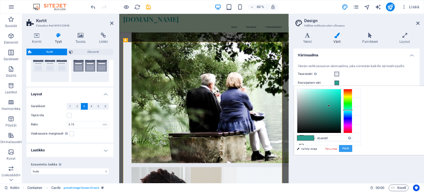
click at [349, 148] on font "Käytä" at bounding box center [346, 148] width 7 height 3
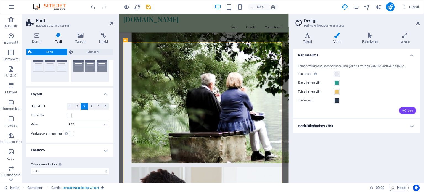
click at [412, 112] on font "Luo" at bounding box center [410, 111] width 5 height 4
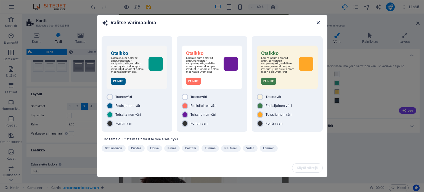
click at [321, 23] on icon "button" at bounding box center [318, 23] width 6 height 6
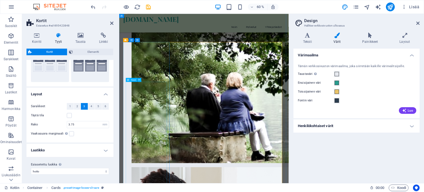
click at [139, 73] on icon at bounding box center [140, 74] width 2 height 4
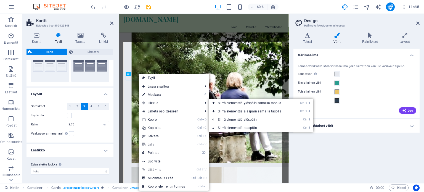
drag, startPoint x: 318, startPoint y: 89, endPoint x: 350, endPoint y: 98, distance: 33.7
click at [311, 87] on div "Tämän verkkosivuston värimaailma, joka siirretään kaikille värinvalitsijoille. …" at bounding box center [357, 89] width 129 height 60
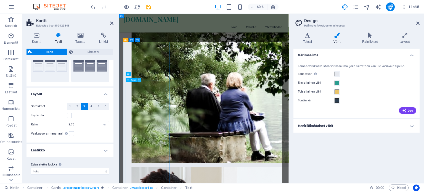
click at [140, 80] on icon at bounding box center [140, 80] width 2 height 4
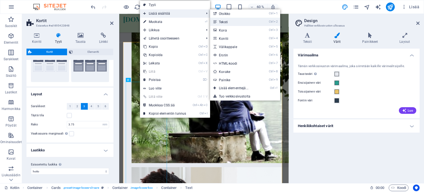
click at [224, 22] on font "Teksti" at bounding box center [223, 22] width 9 height 4
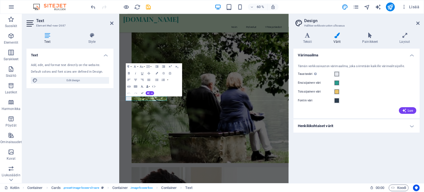
scroll to position [854, 0]
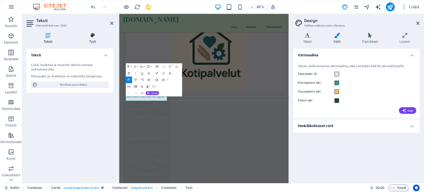
click at [92, 36] on icon at bounding box center [92, 36] width 41 height 6
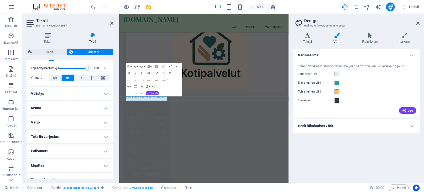
scroll to position [0, 0]
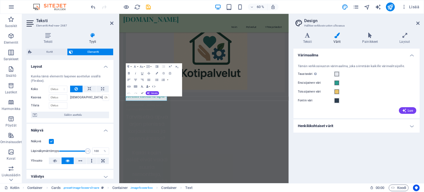
click at [52, 140] on label at bounding box center [51, 141] width 5 height 5
click at [0, 0] on input "Näkyvä" at bounding box center [0, 0] width 0 height 0
click at [51, 142] on label at bounding box center [51, 141] width 5 height 5
click at [0, 0] on input "Näkyvä" at bounding box center [0, 0] width 0 height 0
click at [93, 35] on icon at bounding box center [92, 36] width 41 height 6
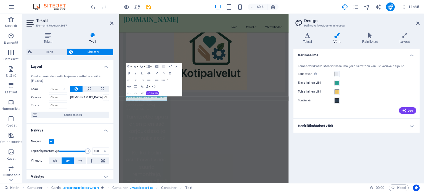
click at [31, 22] on icon at bounding box center [31, 23] width 8 height 9
click at [112, 22] on icon at bounding box center [111, 23] width 3 height 4
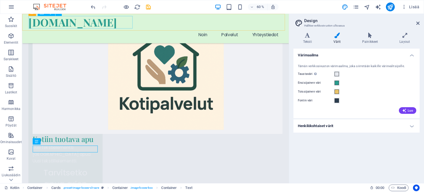
scroll to position [853, 0]
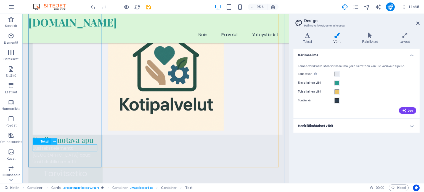
click at [53, 141] on icon at bounding box center [54, 142] width 3 height 6
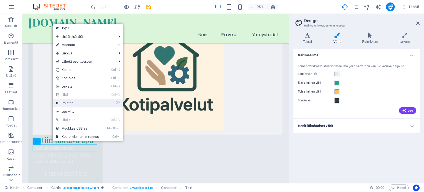
click at [70, 104] on font "Poistaa" at bounding box center [68, 103] width 12 height 4
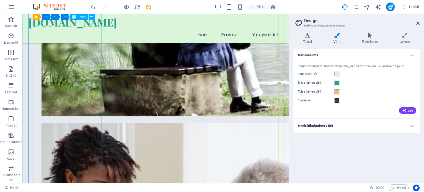
scroll to position [217, 0]
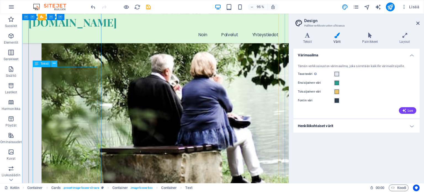
click at [54, 62] on icon at bounding box center [54, 64] width 3 height 6
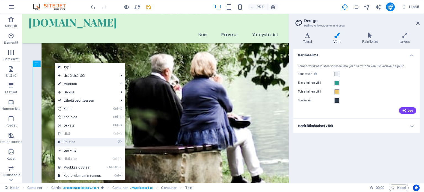
click at [74, 141] on font "Poistaa" at bounding box center [70, 142] width 12 height 4
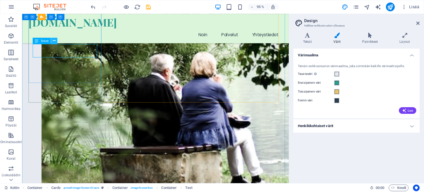
click at [54, 38] on icon at bounding box center [54, 41] width 3 height 6
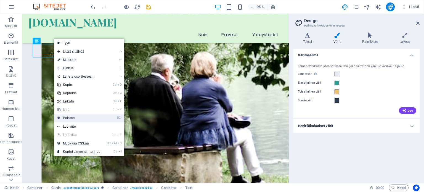
click at [74, 119] on link "⌦ Poistaa" at bounding box center [78, 118] width 49 height 8
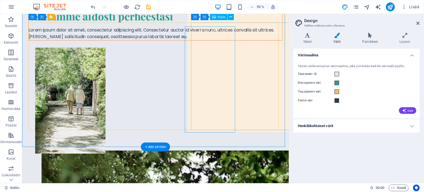
scroll to position [0, 0]
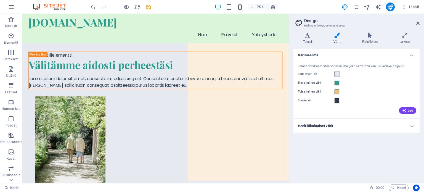
click at [338, 73] on span at bounding box center [337, 74] width 4 height 4
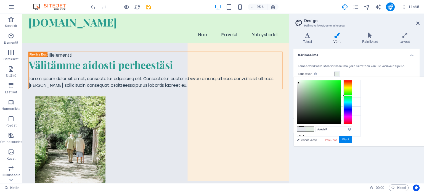
click at [353, 95] on div at bounding box center [348, 102] width 9 height 44
click at [341, 101] on div at bounding box center [320, 102] width 44 height 44
click at [341, 91] on div at bounding box center [320, 102] width 44 height 44
type input "#8e8e8e"
click at [341, 99] on div at bounding box center [320, 102] width 44 height 44
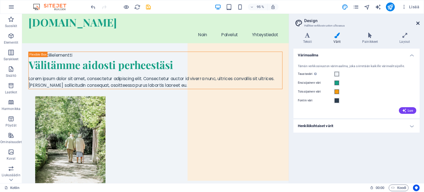
click at [418, 22] on icon at bounding box center [418, 23] width 3 height 4
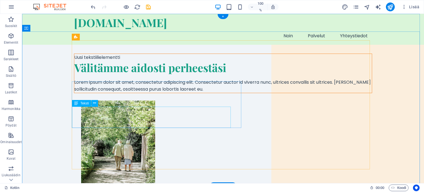
click at [179, 93] on div "Lorem ipsum dolor sit amet, consectetur adipiscing elit. Consectetur auctor id …" at bounding box center [223, 86] width 298 height 14
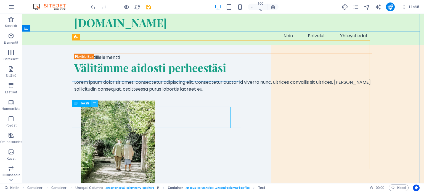
click at [95, 103] on icon at bounding box center [94, 103] width 3 height 6
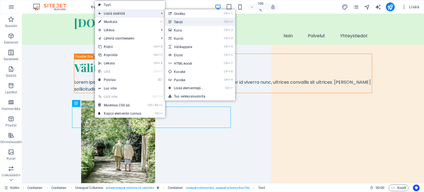
click at [181, 22] on font "Teksti" at bounding box center [178, 22] width 9 height 4
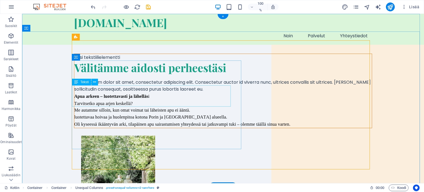
click at [181, 93] on div "Lorem ipsum dolor sit amet, consectetur adipiscing elit. Consectetur auctor id …" at bounding box center [223, 86] width 298 height 14
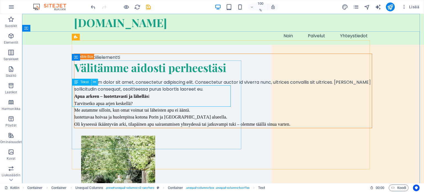
click at [95, 83] on icon at bounding box center [94, 82] width 3 height 6
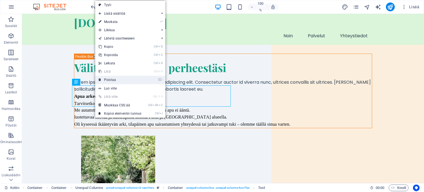
click at [110, 80] on font "Poistaa" at bounding box center [110, 80] width 12 height 4
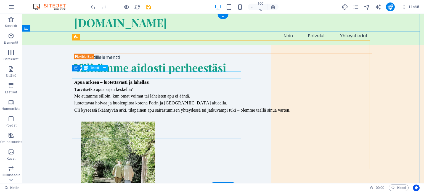
click at [116, 61] on div "Uusi tekstiilielementti" at bounding box center [223, 57] width 298 height 7
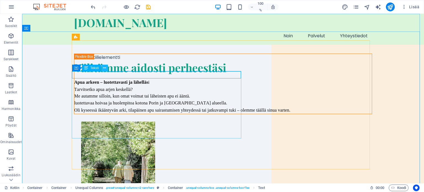
click at [104, 66] on icon at bounding box center [104, 68] width 3 height 6
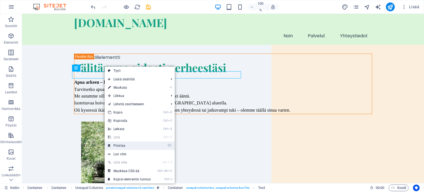
click at [121, 145] on font "Poistaa" at bounding box center [120, 146] width 12 height 4
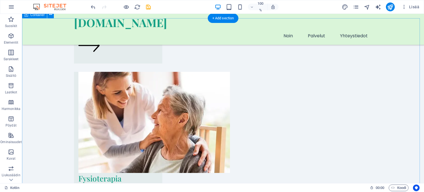
scroll to position [1548, 0]
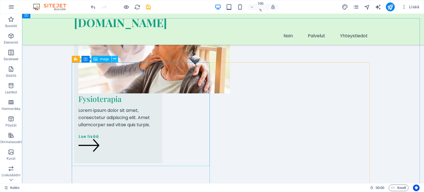
click at [115, 60] on icon at bounding box center [114, 59] width 3 height 6
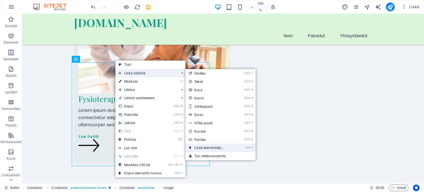
click at [215, 148] on font "Lisää elementtejä..." at bounding box center [210, 148] width 30 height 4
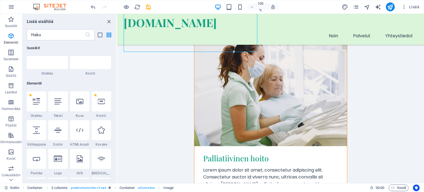
scroll to position [0, 0]
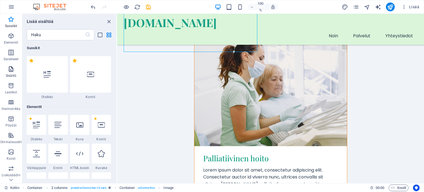
click at [11, 70] on icon "button" at bounding box center [11, 69] width 7 height 7
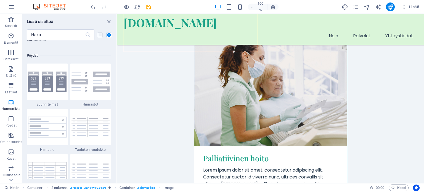
scroll to position [2017, 0]
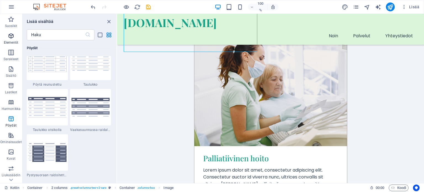
click at [11, 35] on icon "button" at bounding box center [11, 36] width 7 height 7
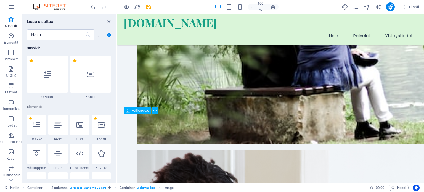
scroll to position [190, 0]
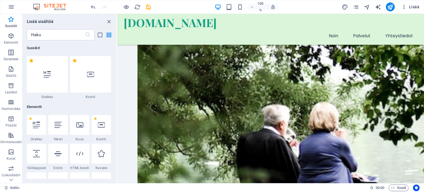
click at [406, 8] on icon "button" at bounding box center [405, 7] width 6 height 6
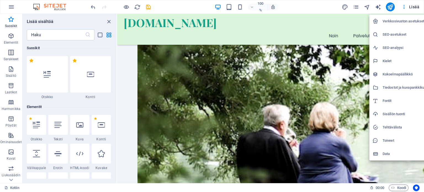
click at [402, 21] on font "Verkkosivuston asetukset" at bounding box center [404, 21] width 42 height 4
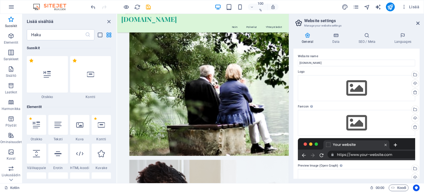
scroll to position [180, 0]
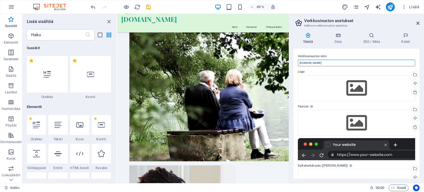
click at [326, 62] on input "[DOMAIN_NAME]" at bounding box center [356, 63] width 117 height 7
type input "[DOMAIN_NAME]"
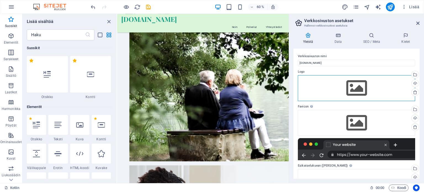
click at [360, 91] on div "Vedä tiedostoja tähän, napsauta valitaksesi tiedostoja tai valitse tiedostoja T…" at bounding box center [356, 88] width 117 height 26
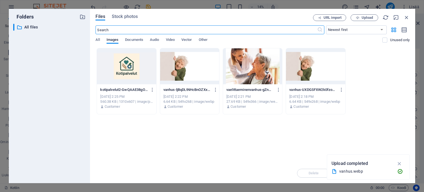
scroll to position [176, 0]
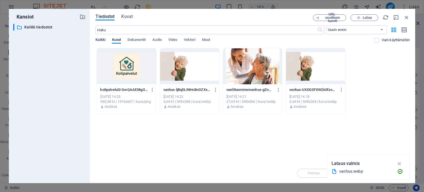
click at [103, 41] on font "Kaikki" at bounding box center [101, 40] width 10 height 4
click at [116, 41] on font "Kuvat" at bounding box center [116, 40] width 9 height 4
click at [128, 64] on div at bounding box center [126, 66] width 59 height 36
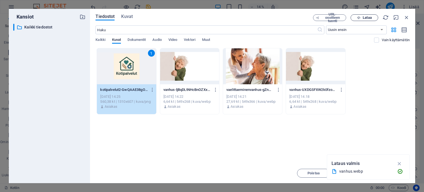
click at [364, 17] on font "Lataa" at bounding box center [367, 17] width 9 height 4
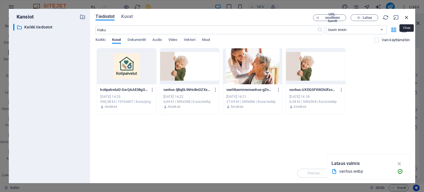
click at [407, 16] on icon "button" at bounding box center [407, 17] width 6 height 6
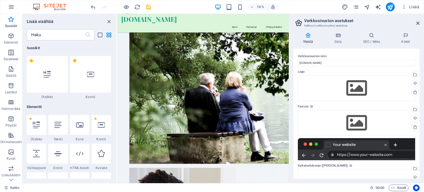
scroll to position [180, 0]
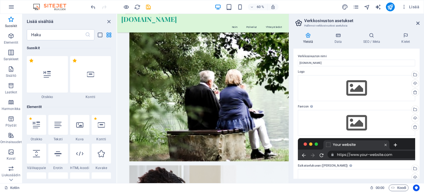
click at [309, 36] on icon at bounding box center [308, 36] width 29 height 6
click at [310, 36] on icon at bounding box center [308, 36] width 29 height 6
click at [339, 38] on h4 "Data" at bounding box center [339, 39] width 29 height 12
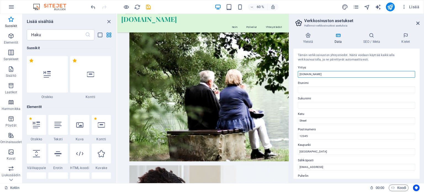
click at [328, 74] on input "[DOMAIN_NAME]" at bounding box center [356, 74] width 117 height 7
type input "[DOMAIN_NAME]"
click at [331, 90] on input "Etunimi" at bounding box center [356, 90] width 117 height 7
click at [313, 121] on input "Street" at bounding box center [356, 120] width 117 height 7
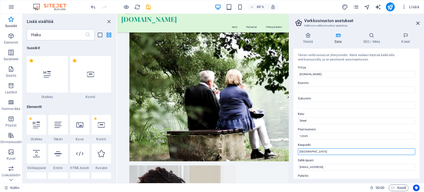
click at [311, 152] on input "Berlin" at bounding box center [356, 151] width 117 height 7
type input "B"
type input "Pori"
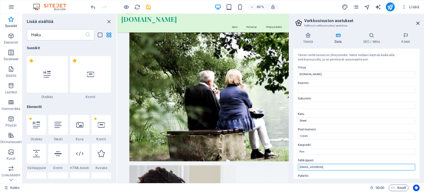
click at [368, 169] on input "0b02110353f9b1605c73eccab59ac0@cpanel.local" at bounding box center [356, 167] width 117 height 7
type input "0"
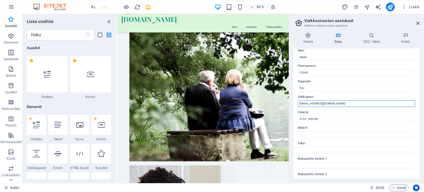
scroll to position [111, 0]
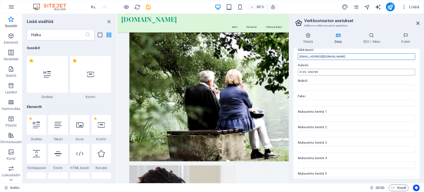
type input "info@vaivatonkotipalvelu.fi"
click at [321, 71] on input "0123 - 456789" at bounding box center [356, 72] width 117 height 7
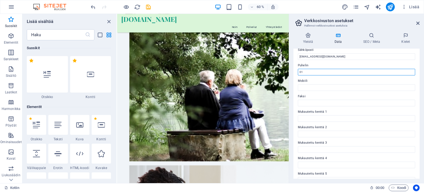
type input "0"
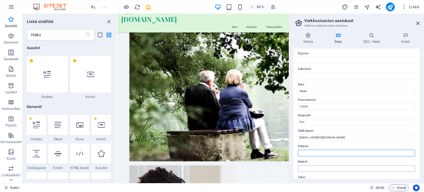
scroll to position [0, 0]
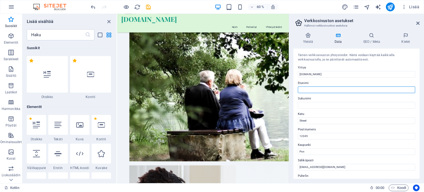
click at [310, 88] on input "Etunimi" at bounding box center [356, 90] width 117 height 7
type input "Anne"
click at [310, 103] on input "Sukunimi" at bounding box center [356, 105] width 117 height 7
type input "O"
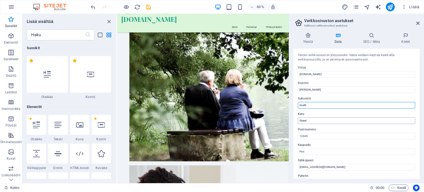
type input "Iinatti"
click at [308, 120] on input "Street" at bounding box center [356, 120] width 117 height 7
type input "S"
type input "Mäntykatu 20"
click at [309, 139] on input "12345" at bounding box center [356, 136] width 117 height 7
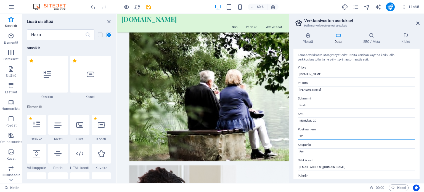
type input "1"
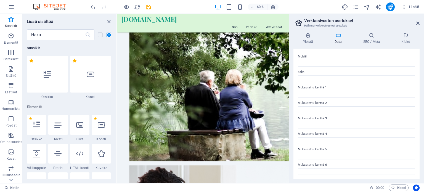
scroll to position [52, 0]
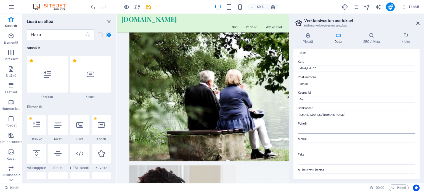
type input "28430"
click at [305, 129] on input "Puhelin" at bounding box center [356, 130] width 117 height 7
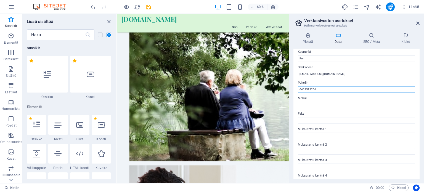
scroll to position [135, 0]
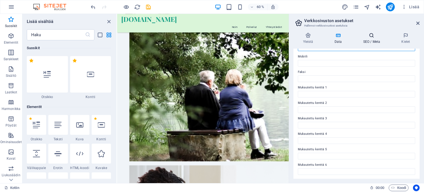
type input "0402582266"
click at [369, 37] on icon at bounding box center [372, 36] width 36 height 6
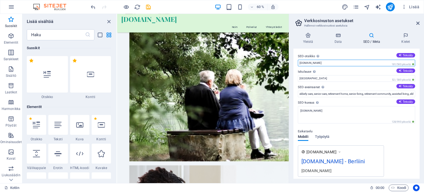
click at [327, 64] on input "[DOMAIN_NAME]" at bounding box center [356, 63] width 117 height 7
type input "[DOMAIN_NAME]"
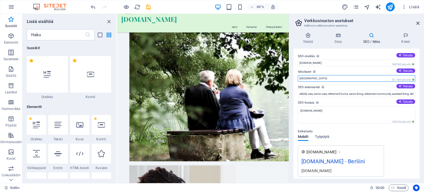
click at [314, 79] on input "Berlin" at bounding box center [356, 78] width 117 height 7
type input "B"
type input "Vaivatonta kotipalvelua sydämmellä"
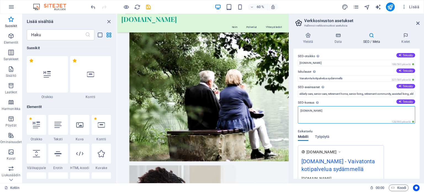
click at [325, 110] on textarea "[DOMAIN_NAME]" at bounding box center [356, 114] width 117 height 17
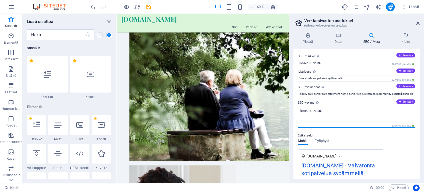
click at [329, 109] on textarea "[DOMAIN_NAME]" at bounding box center [356, 117] width 117 height 22
type textarea "[DOMAIN_NAME]"
click at [87, 75] on icon at bounding box center [90, 74] width 7 height 7
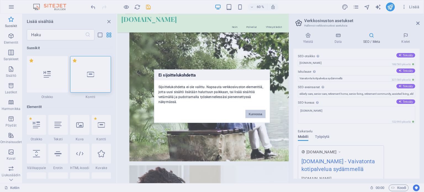
click at [249, 114] on button "Kunnossa" at bounding box center [256, 114] width 20 height 8
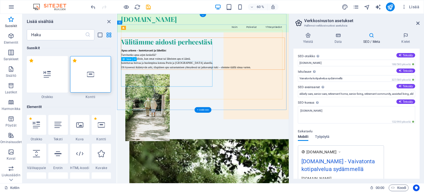
click at [230, 107] on div "Apua arkeen – luotettavasti ja lähelläs i Tarvitsetko apua arjen keskellä? Me a…" at bounding box center [260, 89] width 273 height 35
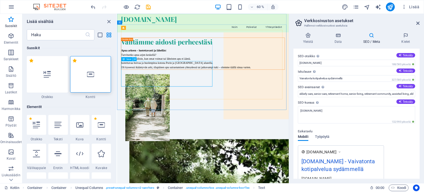
click at [134, 59] on icon at bounding box center [135, 59] width 2 height 4
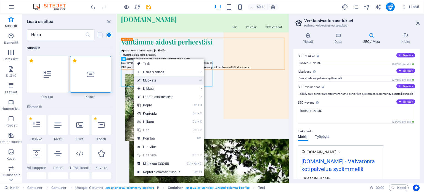
click at [152, 81] on font "Muokata" at bounding box center [150, 80] width 14 height 4
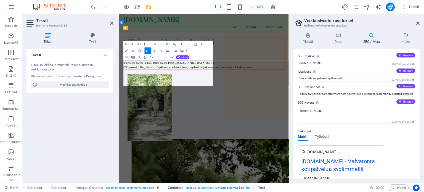
click at [242, 91] on font "Me autamme silloin, kun omat voimat tai läheisten apu ei kieltä." at bounding box center [184, 89] width 117 height 5
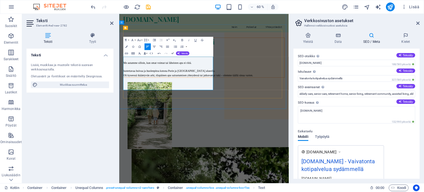
click at [264, 113] on p "luotettavaa hoivaa ja huolenpitoa kotona Porin ja Ulvilan alueella." at bounding box center [260, 109] width 269 height 7
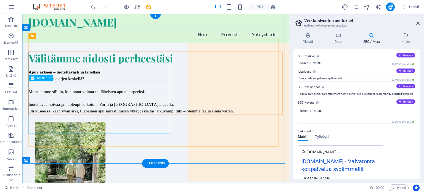
click at [146, 109] on div "Apua arkeen – luotettavasti ja lähelläs i Tarvitsetko apua arjen keskellä? Me a…" at bounding box center [162, 96] width 267 height 48
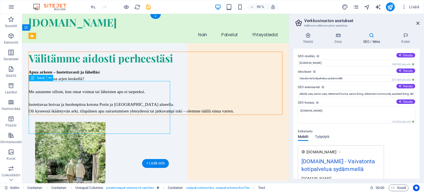
click at [150, 110] on div "Apua arkeen – luotettavasti ja lähelläs i Tarvitsetko apua arjen keskellä? Me a…" at bounding box center [162, 96] width 267 height 48
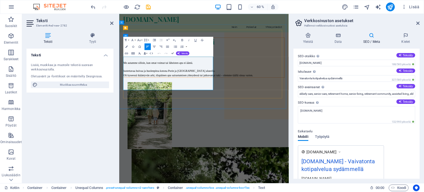
click at [242, 98] on font "Me autamme silloin, kun omat voimat tai läheisten apu ei ääntä." at bounding box center [184, 95] width 116 height 5
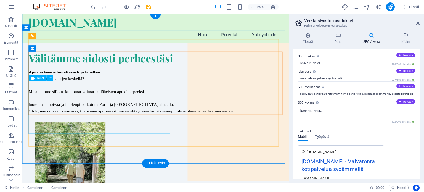
click at [140, 110] on div "Apua arkeen – luotettavasti ja lähelläs i Tarvitsetko apua arjen keskellä? Me a…" at bounding box center [162, 96] width 267 height 48
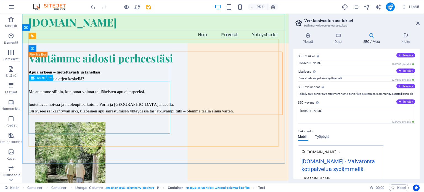
click at [41, 78] on font "Teksti" at bounding box center [40, 78] width 8 height 4
click at [32, 79] on icon at bounding box center [33, 78] width 4 height 6
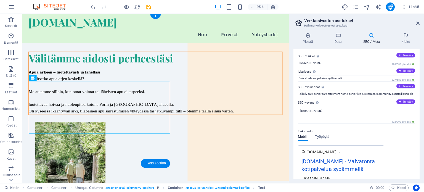
drag, startPoint x: 54, startPoint y: 93, endPoint x: 36, endPoint y: 91, distance: 18.3
drag, startPoint x: 57, startPoint y: 91, endPoint x: 68, endPoint y: 95, distance: 12.2
click at [418, 23] on icon at bounding box center [418, 23] width 3 height 4
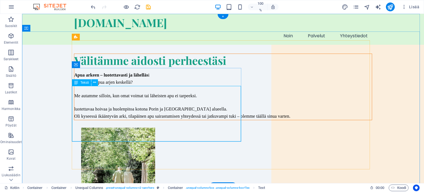
click at [190, 111] on div "Apua arkeen – luotettavasti ja lähelläs i Tarvitsetko apua arjen keskellä? Me a…" at bounding box center [223, 96] width 298 height 48
click at [94, 82] on icon at bounding box center [94, 83] width 3 height 6
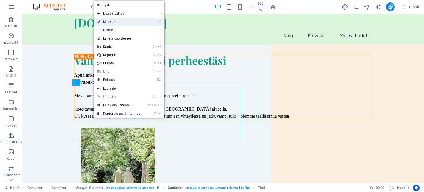
click at [113, 19] on link "⏎ Muokata" at bounding box center [118, 22] width 49 height 8
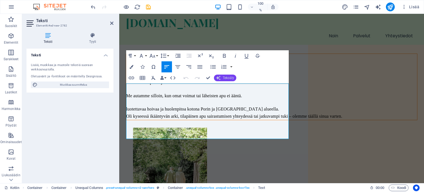
click at [227, 77] on font "Tekoäly" at bounding box center [228, 78] width 11 height 4
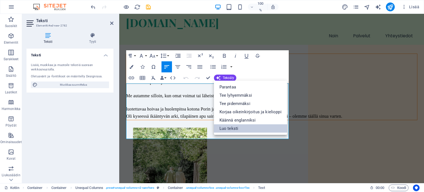
click at [228, 129] on font "Luo teksti" at bounding box center [229, 128] width 19 height 5
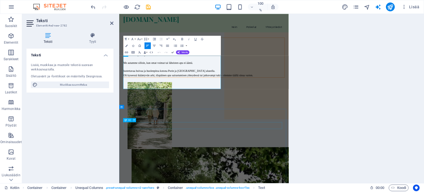
select select "English"
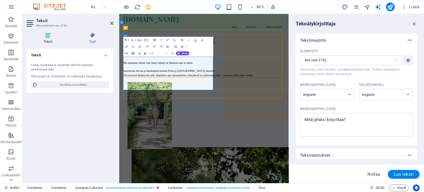
drag, startPoint x: 245, startPoint y: 104, endPoint x: 245, endPoint y: 108, distance: 3.9
click at [245, 106] on div "Apua arkeen – luotettavasti ja lähelläs i Tarvitsetko apua arjen keskellä? Me a…" at bounding box center [260, 96] width 269 height 48
click at [251, 99] on p "Me autamme silloin, kun omat voimat tai läheisten apu ei ääntä." at bounding box center [260, 96] width 269 height 7
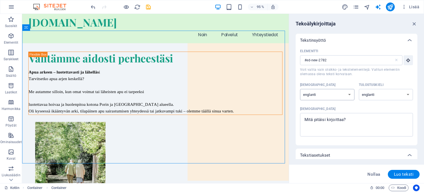
click at [327, 92] on select "albanialainen arabia Armenialainen Awadhi Azerbaidžanin Baškiiri baski Valko-Ve…" at bounding box center [327, 94] width 54 height 11
click at [376, 23] on div "Tekoälykirjoittaja" at bounding box center [357, 23] width 122 height 7
click at [390, 97] on select "albanialainen arabia Armenialainen Awadhi Azerbaidžanin Baškiiri baski Valko-Ve…" at bounding box center [386, 94] width 54 height 11
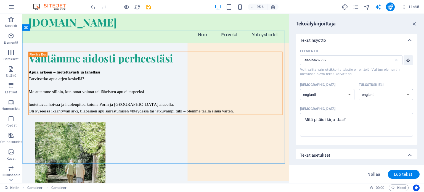
select select "Finnish"
click at [359, 89] on select "albanialainen arabia Armenialainen Awadhi Azerbaidžanin Baškiiri baski Valko-Ve…" at bounding box center [386, 94] width 54 height 11
click at [350, 94] on select "albanialainen arabia Armenialainen Awadhi Azerbaidžanin Baškiiri baski Valko-Ve…" at bounding box center [327, 94] width 54 height 11
click at [342, 97] on select "albanialainen arabia Armenialainen Awadhi Azerbaidžanin Baškiiri baski Valko-Ve…" at bounding box center [327, 94] width 54 height 11
click at [348, 121] on textarea "Kuvaus x ​" at bounding box center [357, 125] width 108 height 18
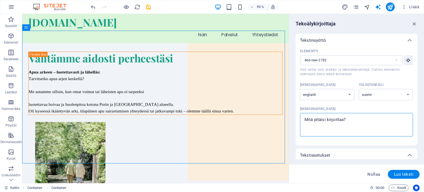
type textarea "x"
paste textarea "Apua arkeen – luotettavasti ja lähelläsi Tarvitsetko apua arjen keskellä? Me au…"
type textarea "Apua arkeen – luotettavasti ja lähelläsi Tarvitsetko apua arjen keskellä? Me au…"
type textarea "x"
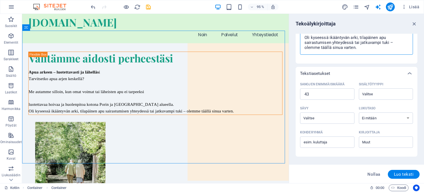
scroll to position [83, 0]
type textarea "Apua arkeen – luotettavasti ja lähelläsi Tarvitsetko apua arjen keskellä? Me au…"
click at [398, 173] on font "Luo teksti" at bounding box center [404, 174] width 20 height 5
type textarea "x"
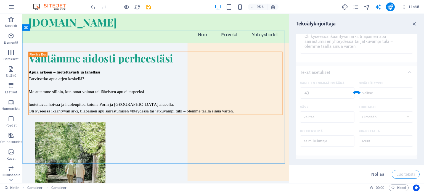
type textarea "x"
type textarea "Tarjoamme luotettavaa apua arjen haasteisiin Porin ja Ulvilan alueella. Meidän …"
type textarea "x"
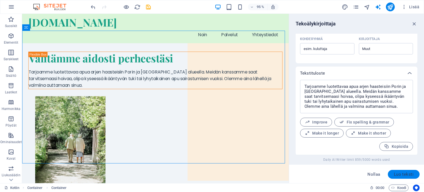
scroll to position [175, 0]
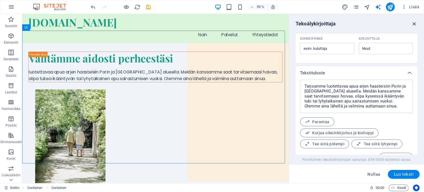
click at [415, 25] on icon "button" at bounding box center [415, 24] width 6 height 6
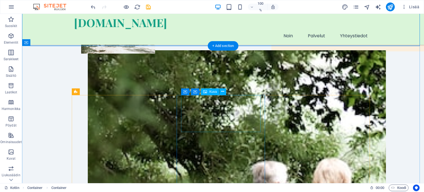
scroll to position [193, 0]
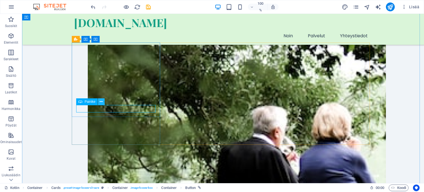
click at [102, 101] on icon at bounding box center [101, 102] width 3 height 6
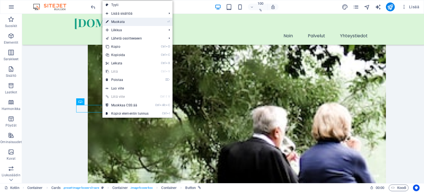
click at [128, 21] on link "⏎ Muokata" at bounding box center [127, 22] width 49 height 8
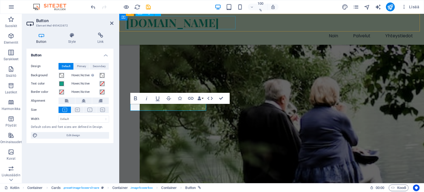
scroll to position [188, 0]
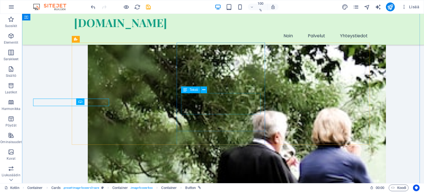
scroll to position [193, 0]
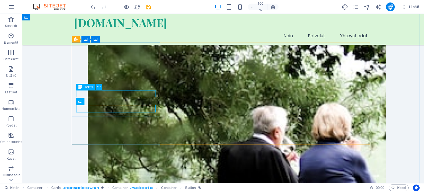
click at [101, 87] on button at bounding box center [99, 87] width 7 height 7
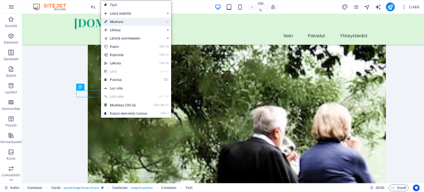
click at [114, 23] on font "Muokata" at bounding box center [117, 22] width 14 height 4
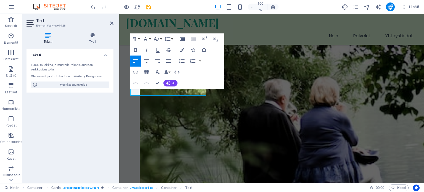
scroll to position [188, 0]
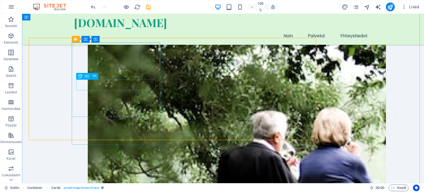
scroll to position [193, 0]
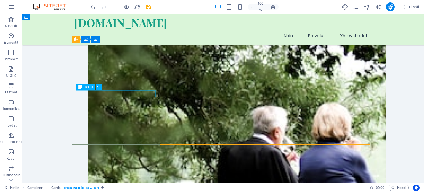
click at [99, 86] on icon at bounding box center [99, 87] width 3 height 6
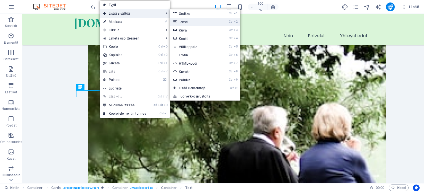
drag, startPoint x: 185, startPoint y: 21, endPoint x: 56, endPoint y: 15, distance: 128.7
click at [185, 21] on font "Teksti" at bounding box center [183, 22] width 9 height 4
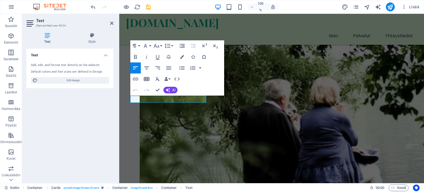
scroll to position [188, 0]
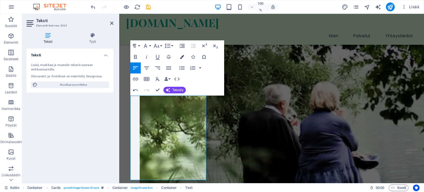
click at [180, 57] on icon "button" at bounding box center [182, 57] width 4 height 4
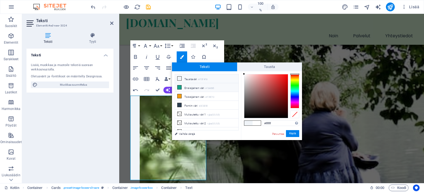
click at [194, 88] on font "Ensisijainen väri" at bounding box center [195, 88] width 20 height 3
type input "#16a085"
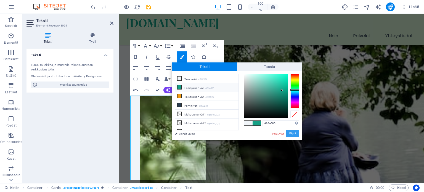
click at [292, 132] on font "Käytä" at bounding box center [293, 133] width 7 height 3
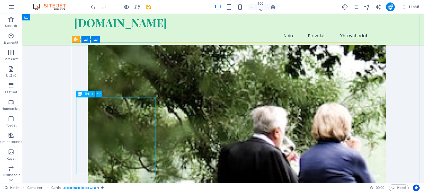
click at [99, 94] on icon at bounding box center [99, 94] width 3 height 6
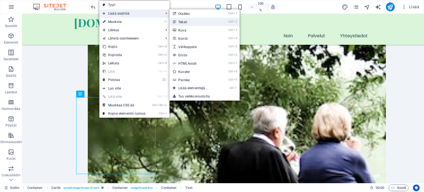
drag, startPoint x: 183, startPoint y: 21, endPoint x: 64, endPoint y: 9, distance: 119.1
click at [183, 21] on font "Teksti" at bounding box center [183, 22] width 9 height 4
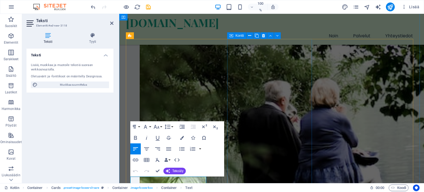
scroll to position [275, 0]
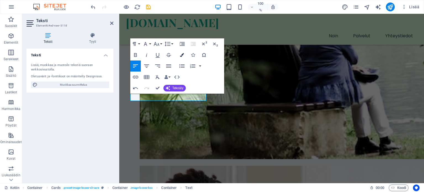
click at [183, 53] on icon "button" at bounding box center [182, 55] width 4 height 4
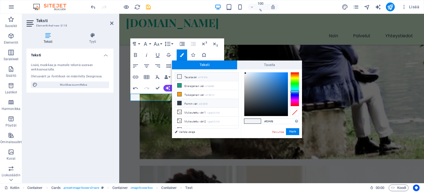
click at [192, 103] on font "Fontin väri" at bounding box center [191, 103] width 13 height 3
type input "#2c3e50"
click at [294, 133] on font "Käytä" at bounding box center [293, 131] width 7 height 3
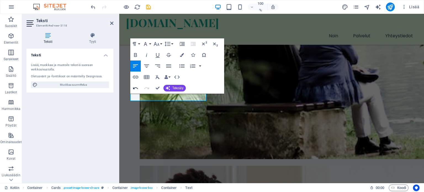
click at [136, 87] on icon "button" at bounding box center [135, 88] width 7 height 7
